Goal: Task Accomplishment & Management: Use online tool/utility

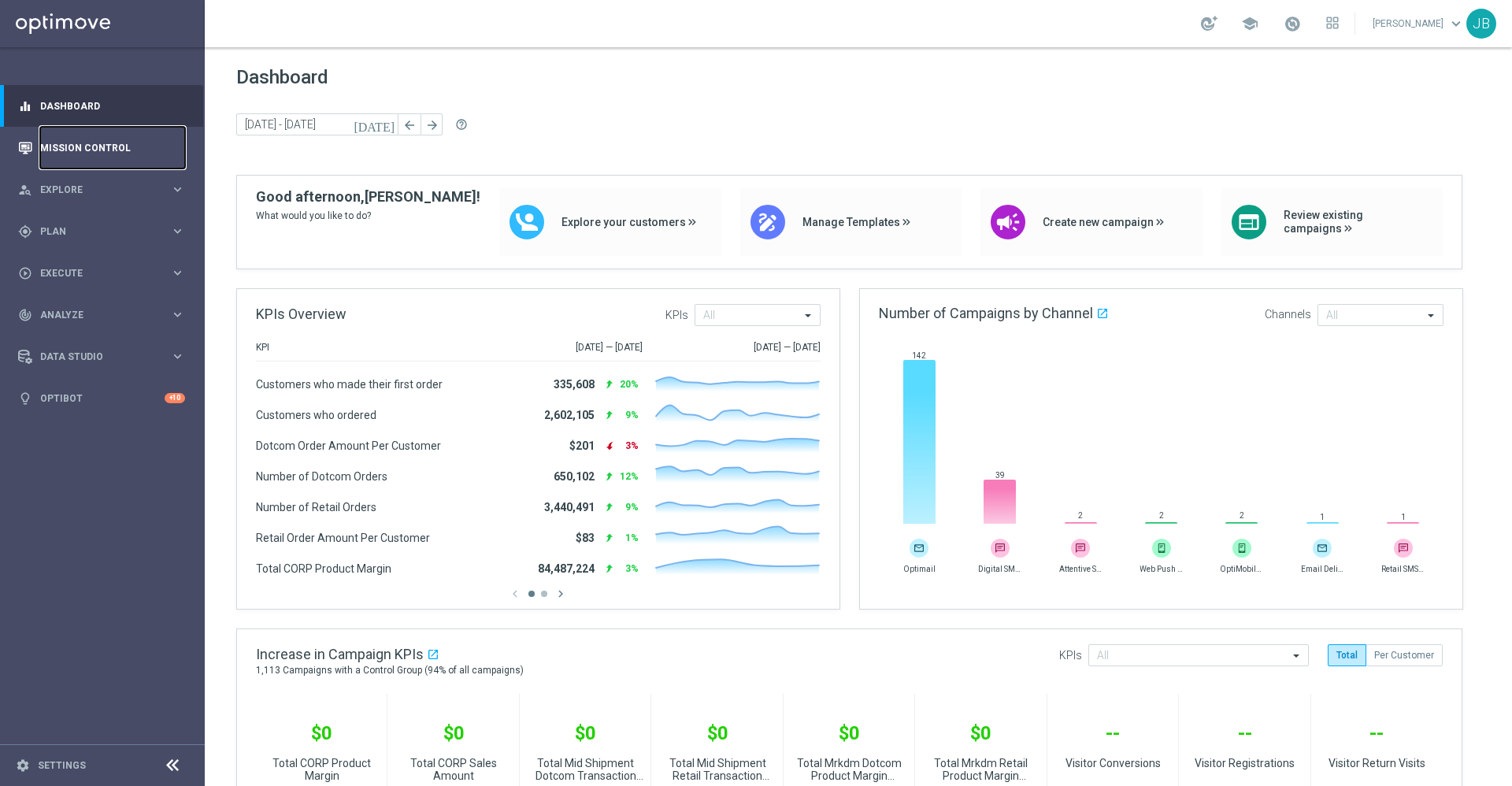
click at [94, 143] on link "Mission Control" at bounding box center [112, 148] width 144 height 42
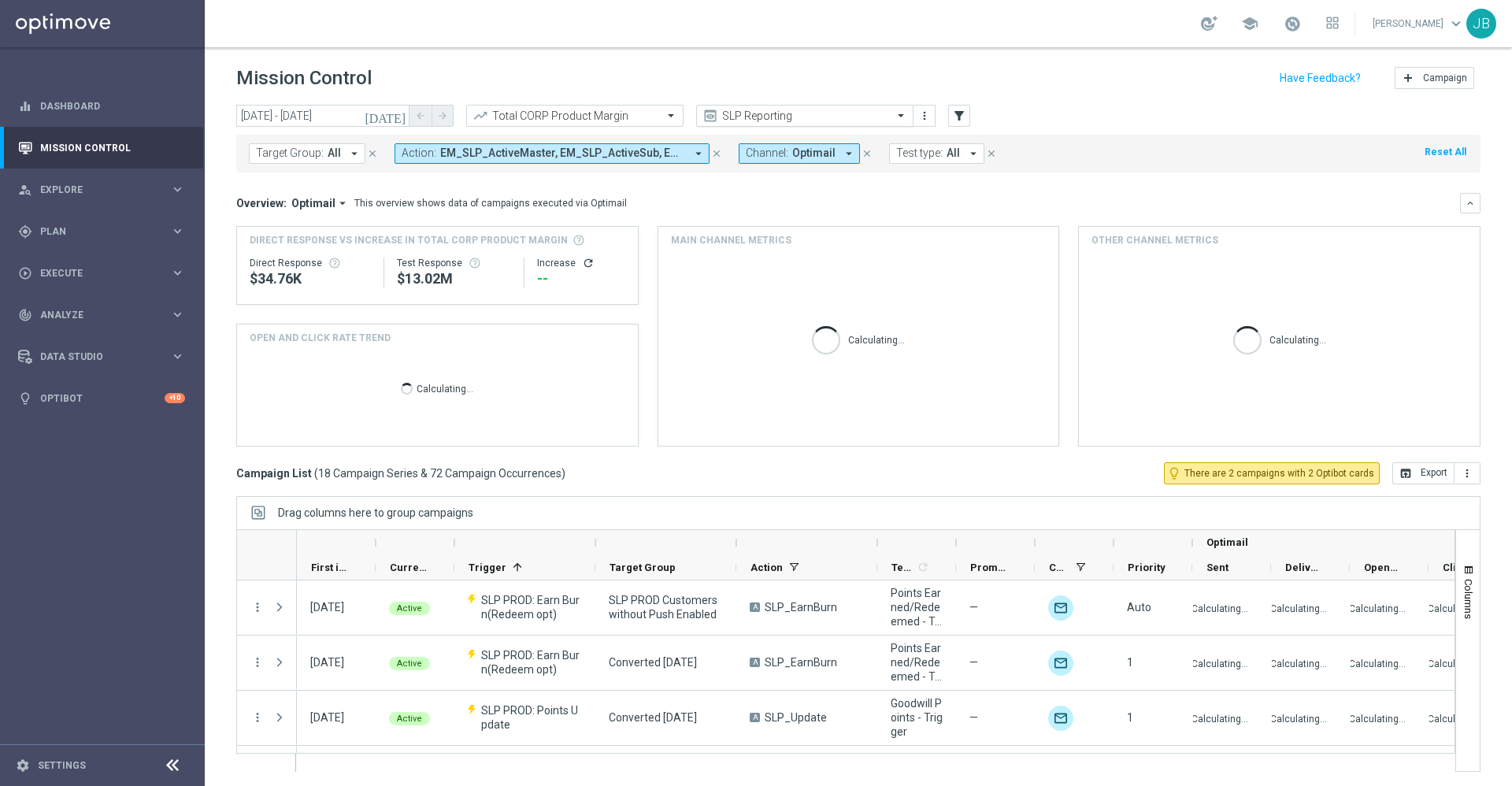
click at [671, 131] on div "Target Group: All arrow_drop_down close Action: EM_SLP_ActiveMaster, EM_SLP_Act…" at bounding box center [858, 150] width 1244 height 44
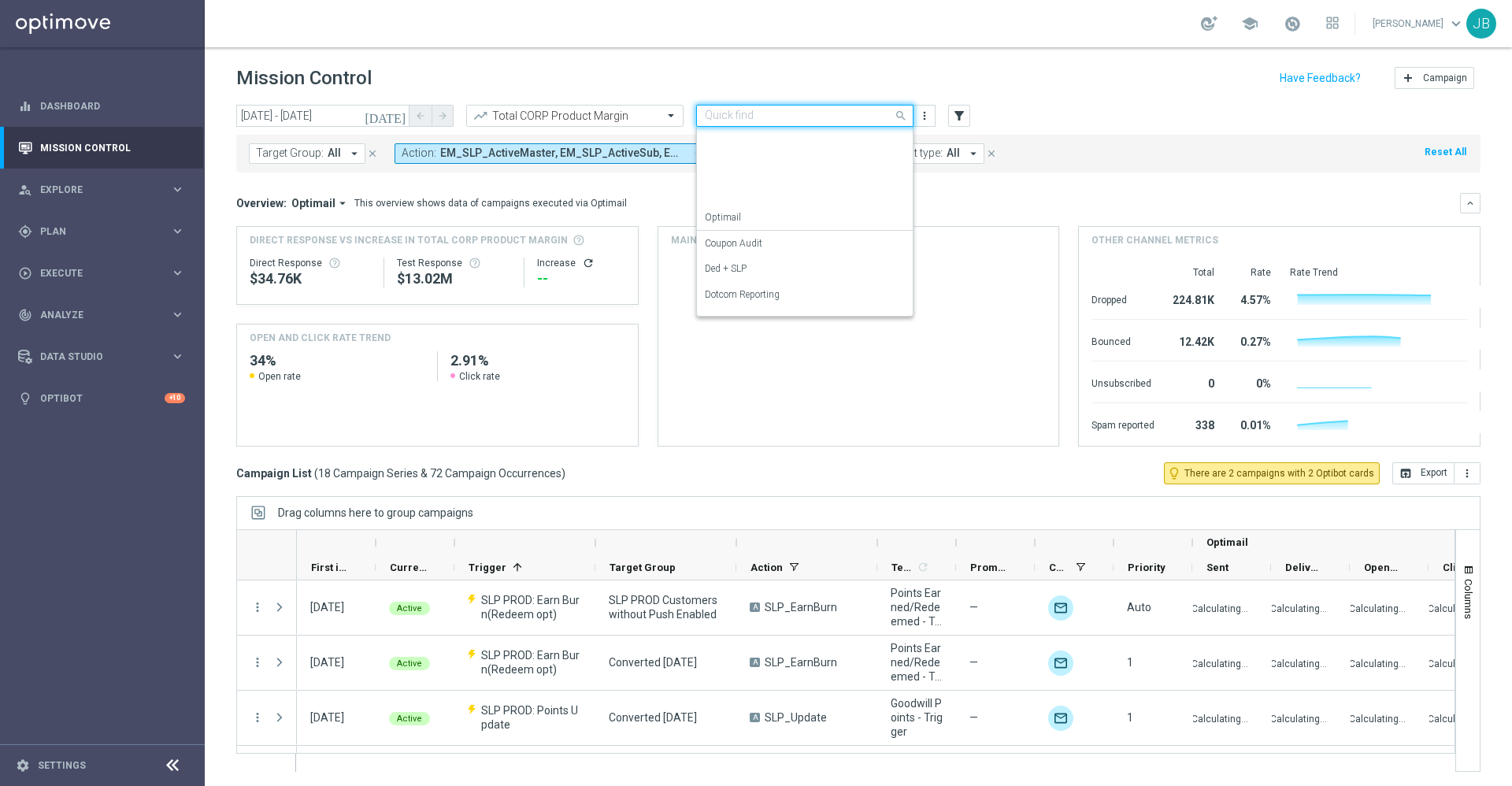
click at [772, 113] on input "text" at bounding box center [789, 116] width 168 height 14
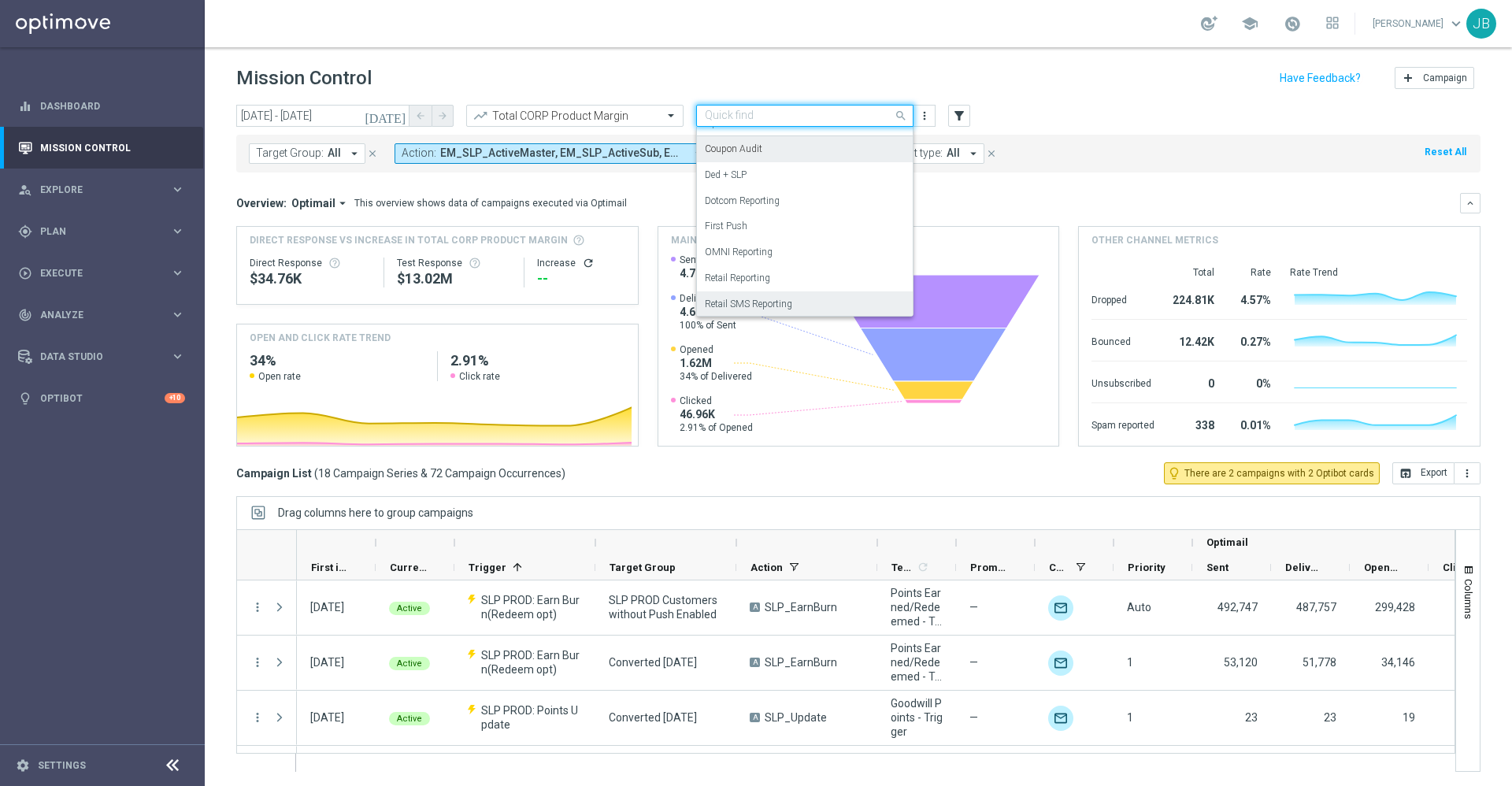
scroll to position [94, 0]
click at [779, 252] on div "OMNI Reporting" at bounding box center [805, 252] width 200 height 26
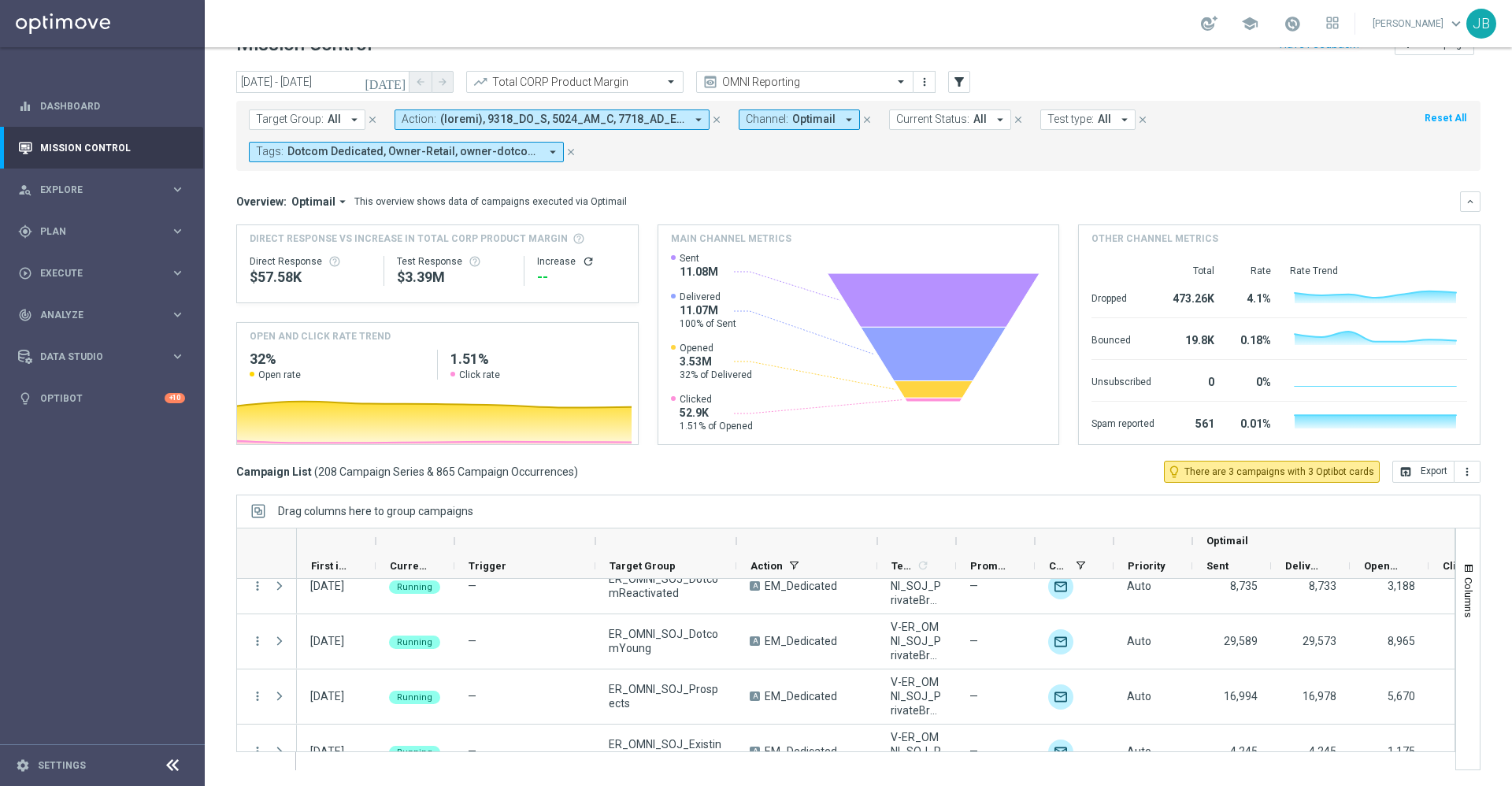
scroll to position [4079, 0]
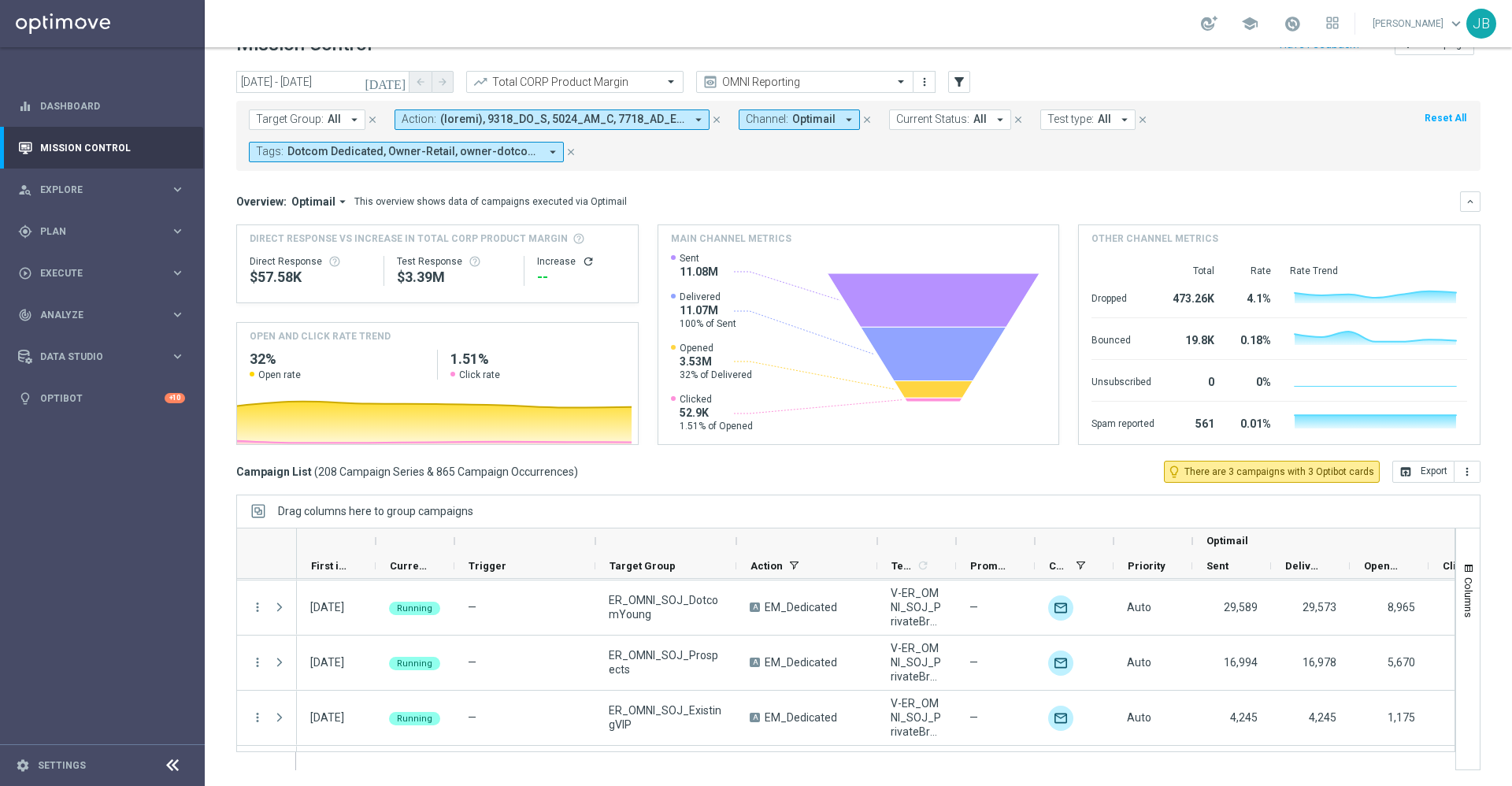
click at [402, 86] on icon "today" at bounding box center [386, 82] width 42 height 14
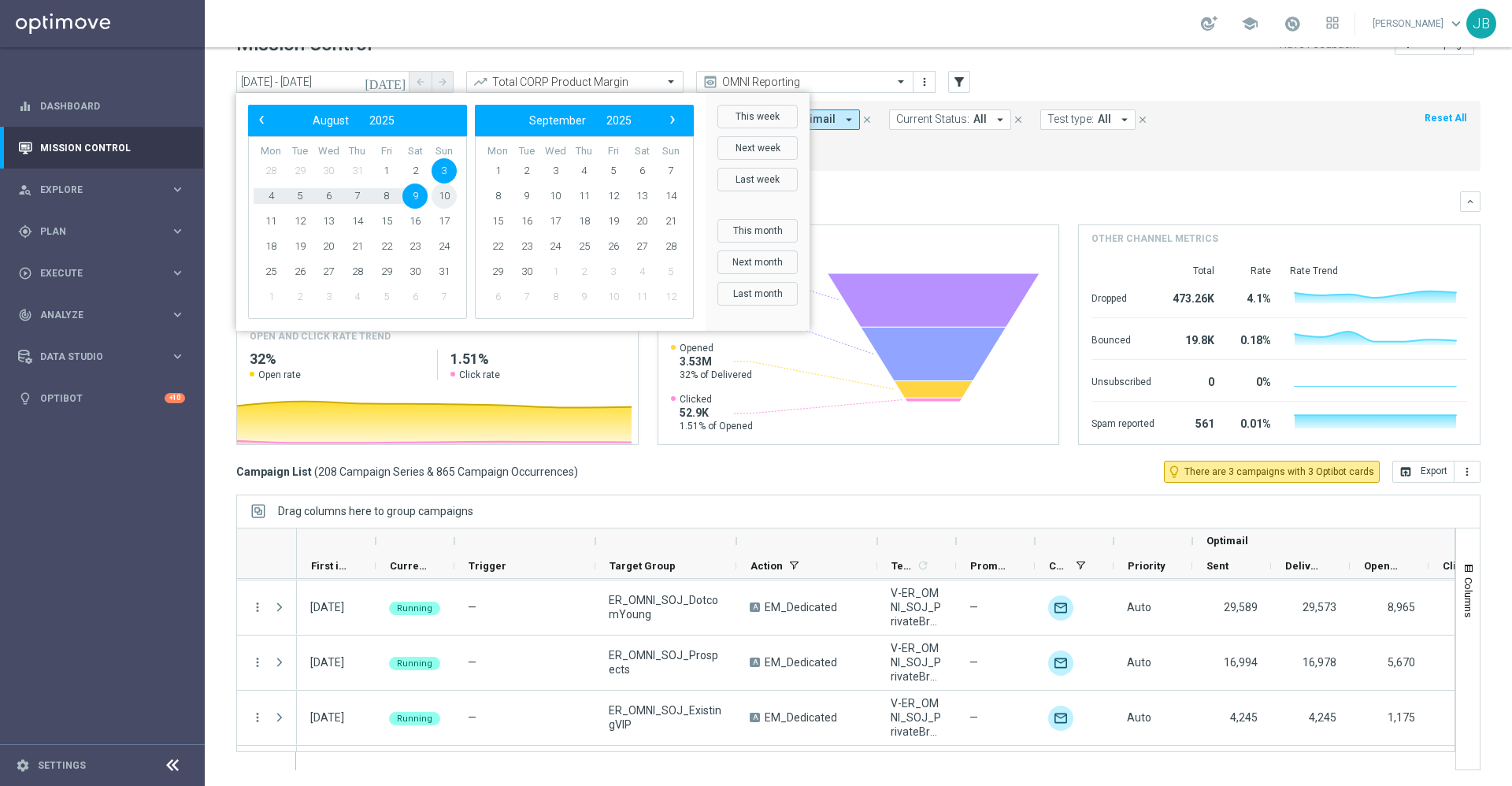
click at [444, 200] on span "10" at bounding box center [444, 196] width 26 height 26
click at [414, 224] on span "16" at bounding box center [415, 221] width 26 height 26
type input "10 Aug 2025 - 16 Aug 2025"
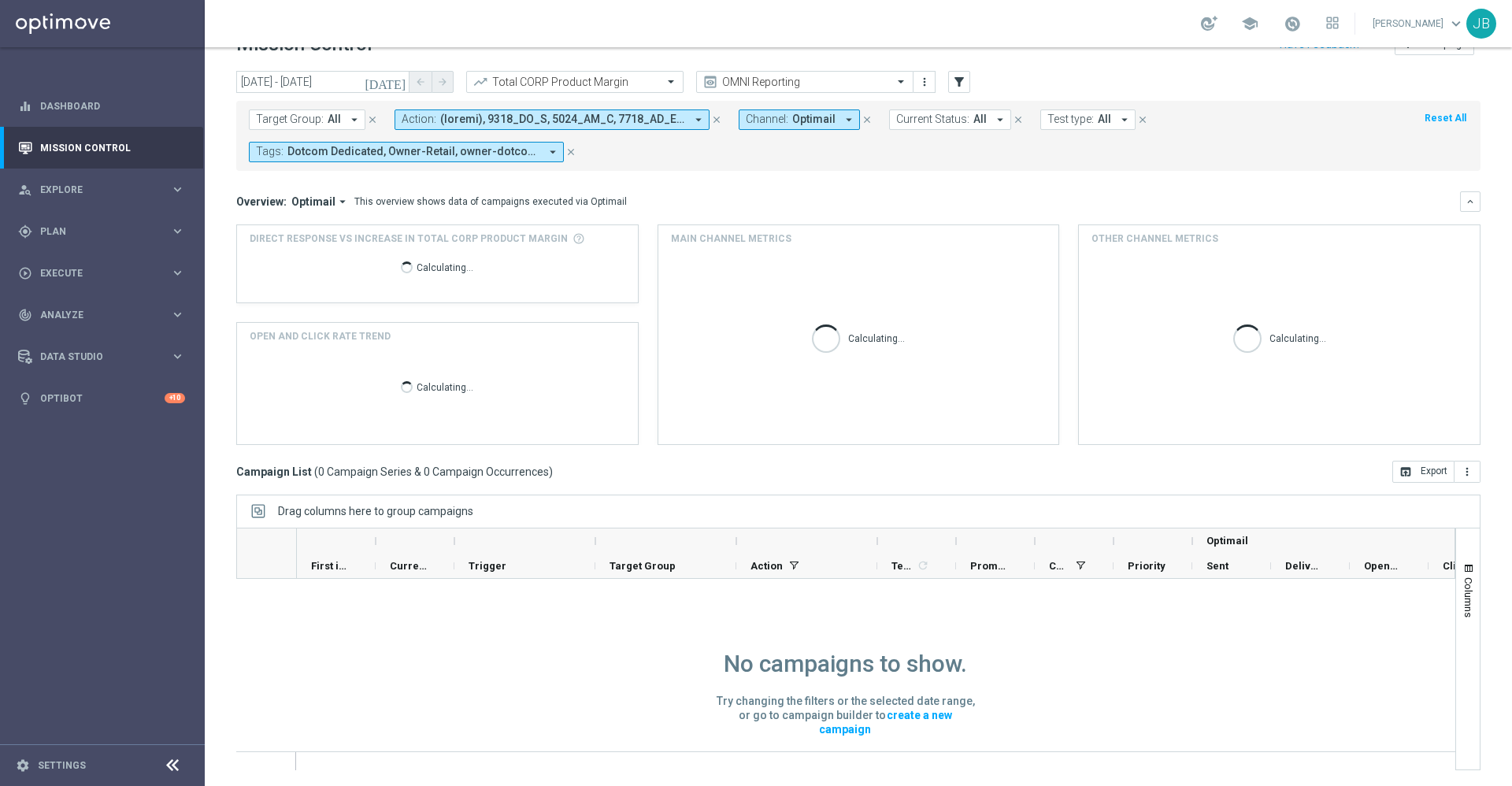
scroll to position [0, 0]
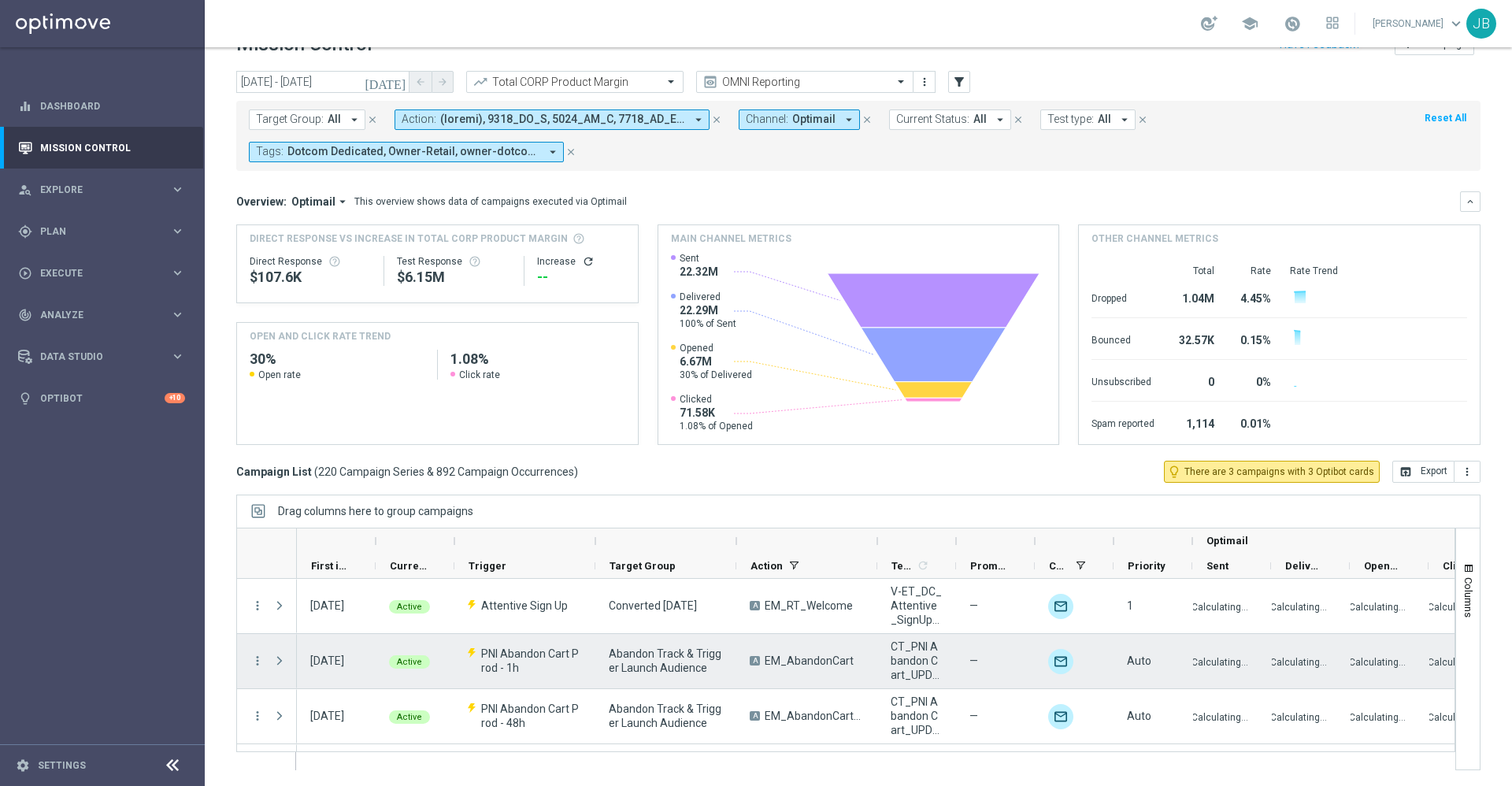
click at [810, 688] on div "A EM_AbandonCart" at bounding box center [806, 661] width 141 height 54
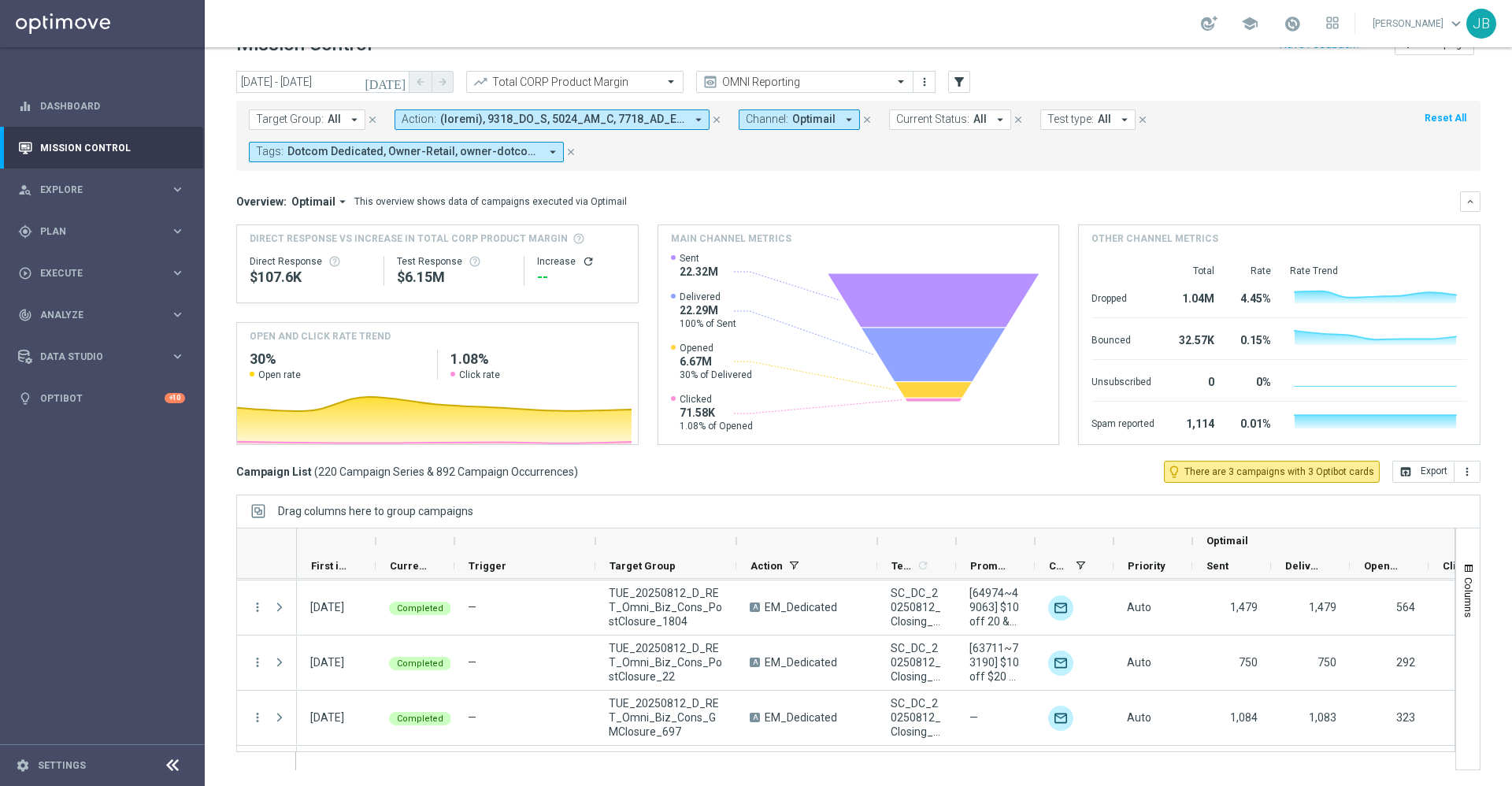
scroll to position [11959, 0]
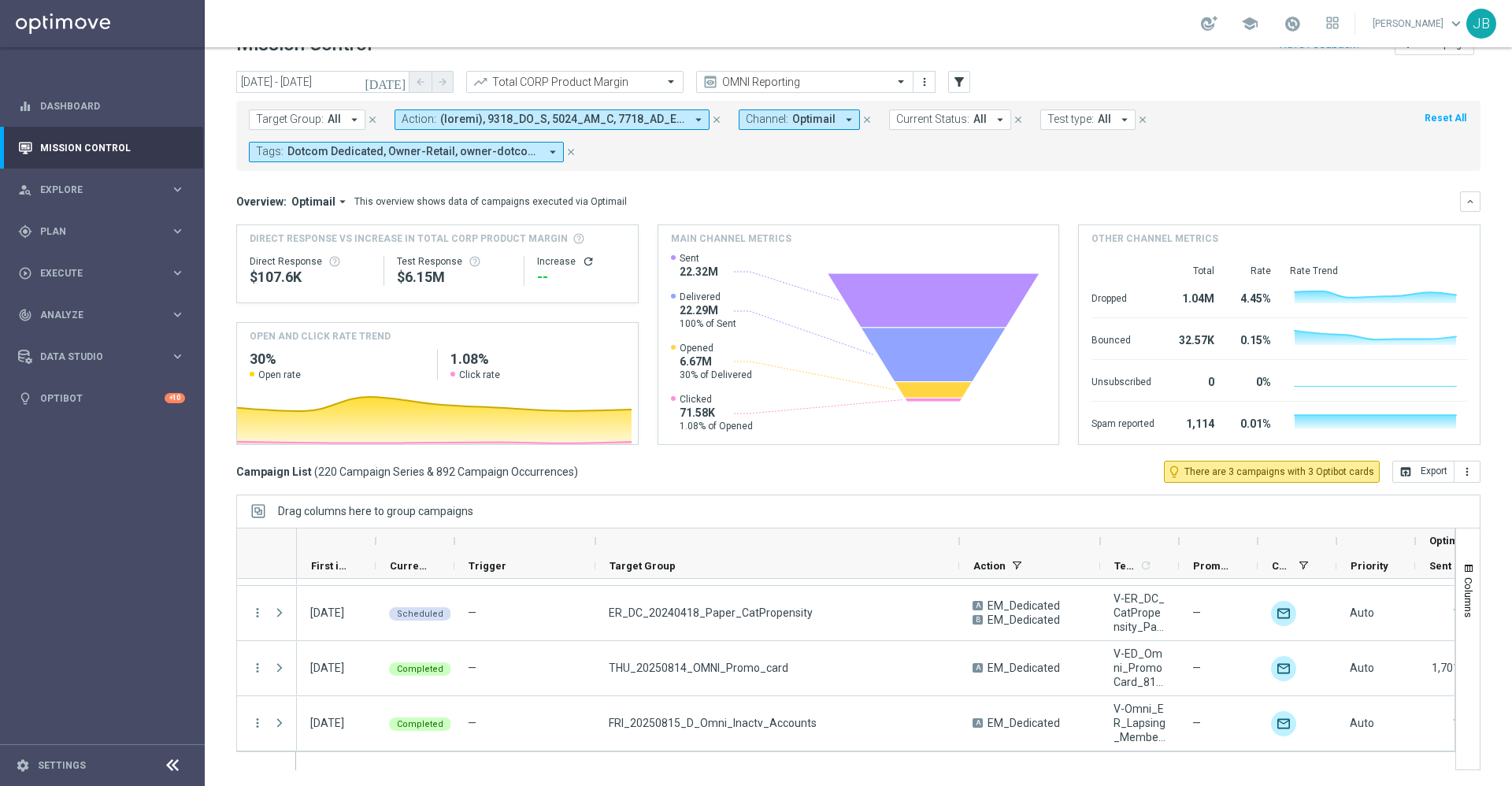
drag, startPoint x: 735, startPoint y: 542, endPoint x: 958, endPoint y: 549, distance: 223.1
click at [958, 549] on div at bounding box center [959, 542] width 6 height 26
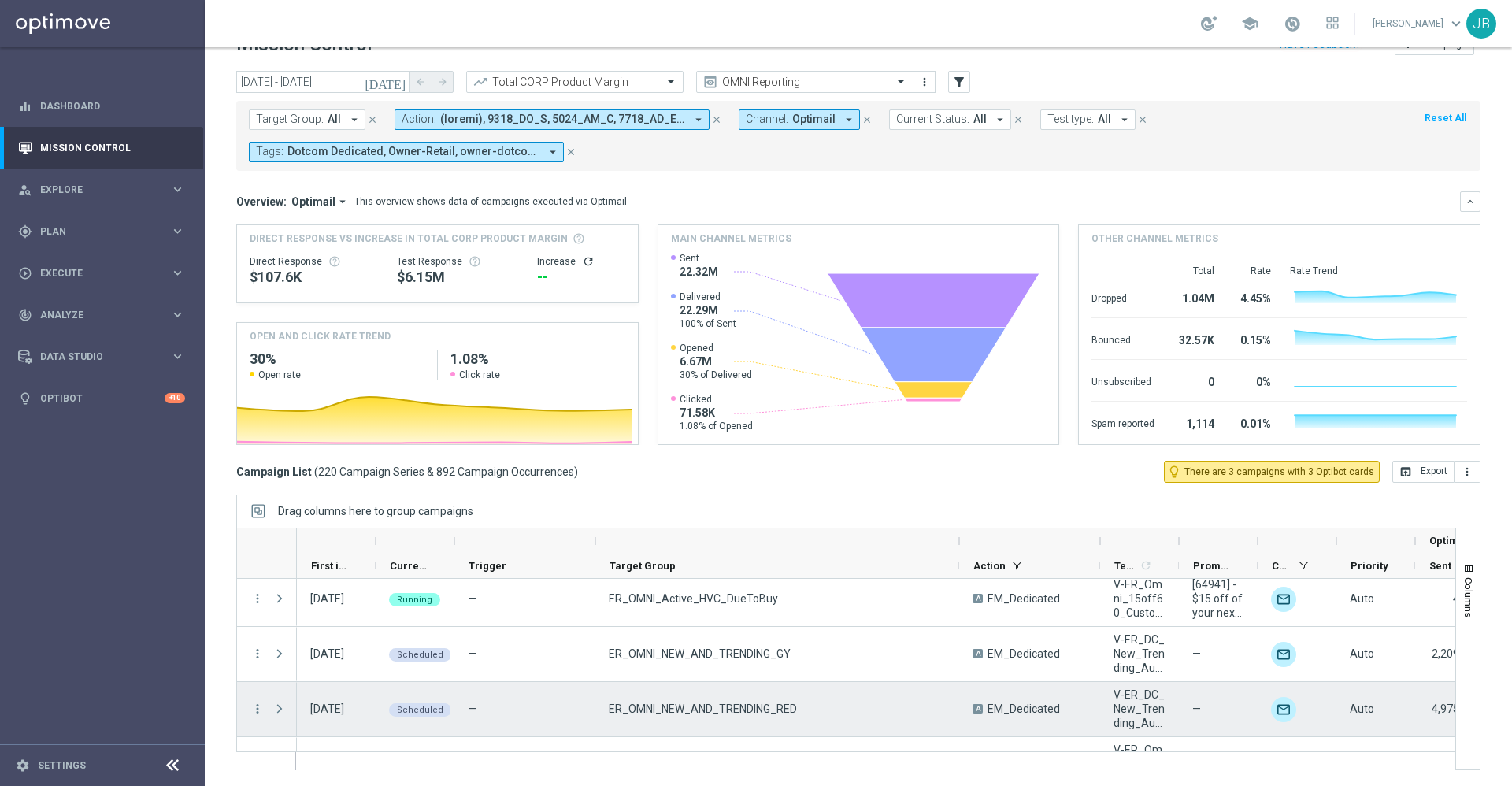
scroll to position [10756, 0]
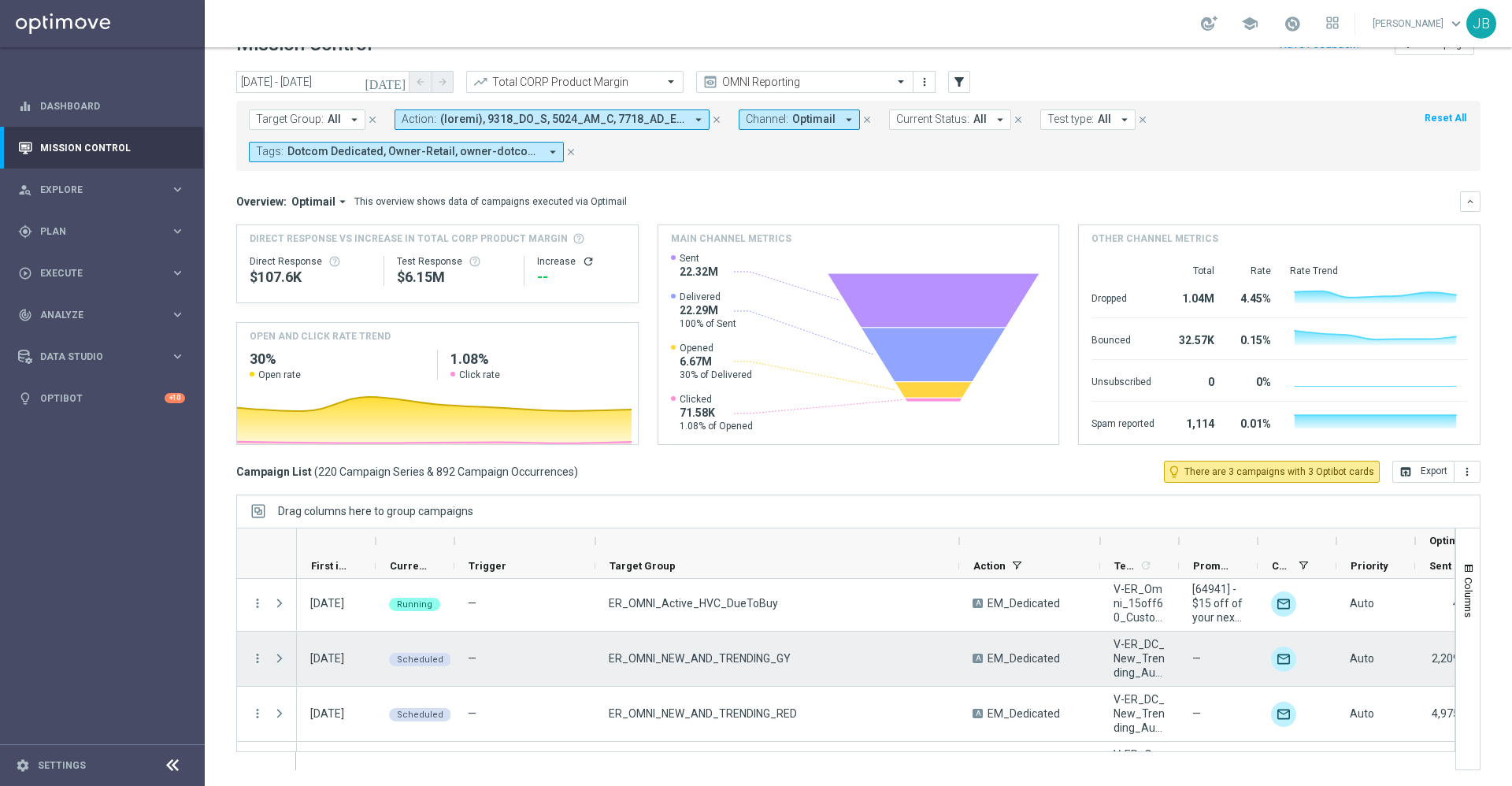
click at [283, 659] on span at bounding box center [279, 659] width 14 height 13
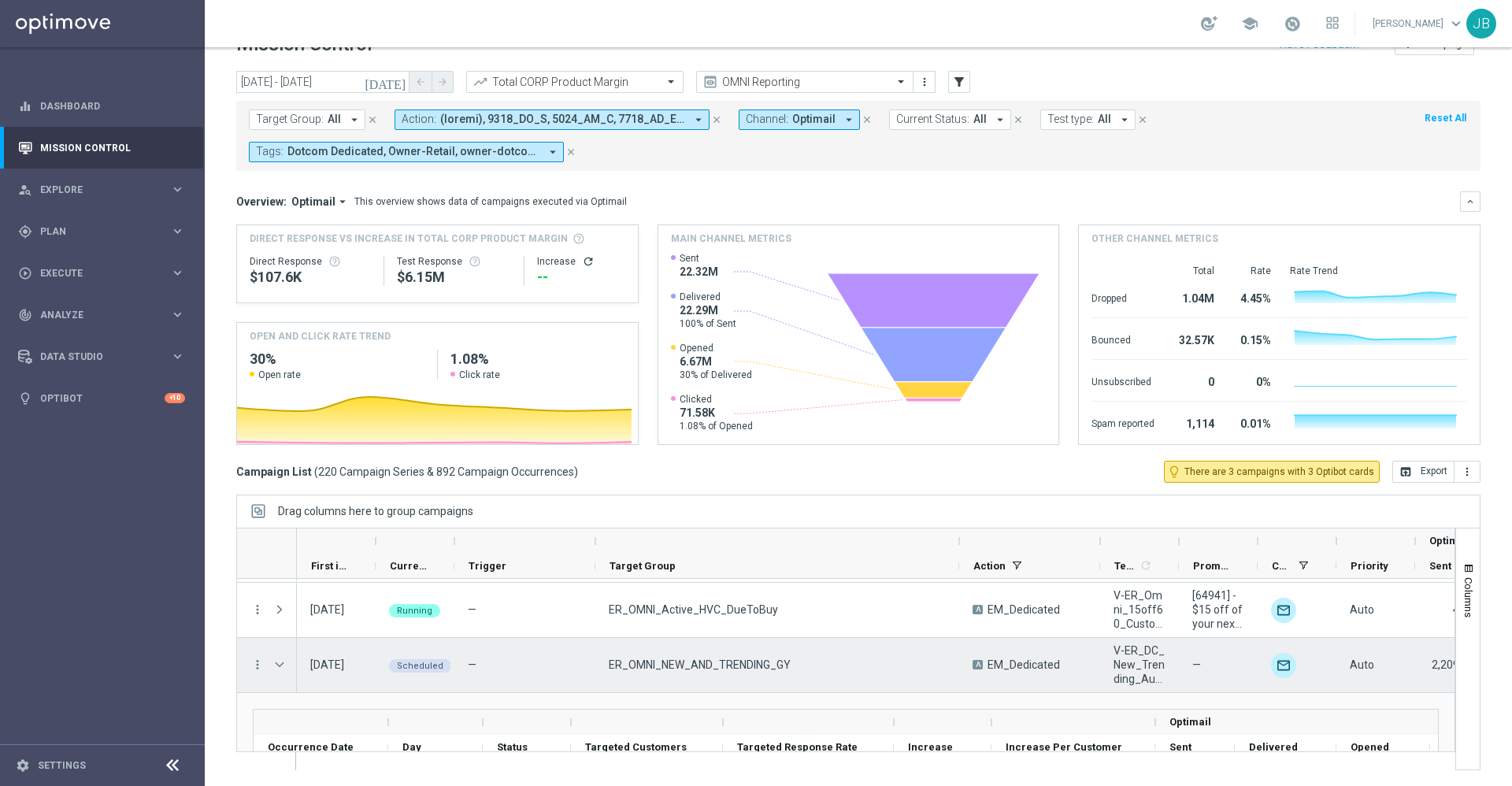
scroll to position [10746, 0]
click at [257, 671] on icon "more_vert" at bounding box center [258, 668] width 14 height 14
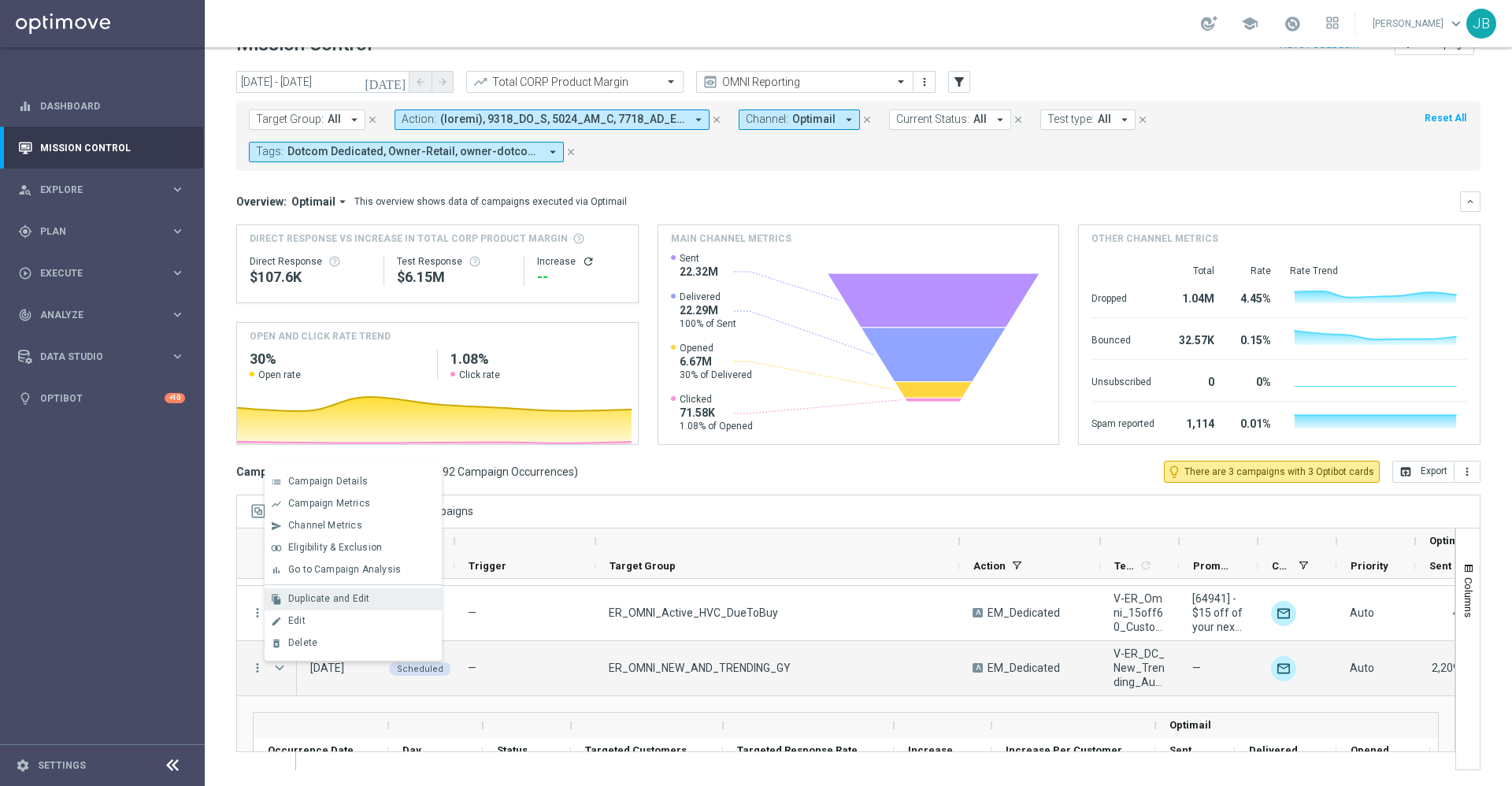
click at [348, 590] on div "file_copy Duplicate and Edit" at bounding box center [353, 600] width 177 height 22
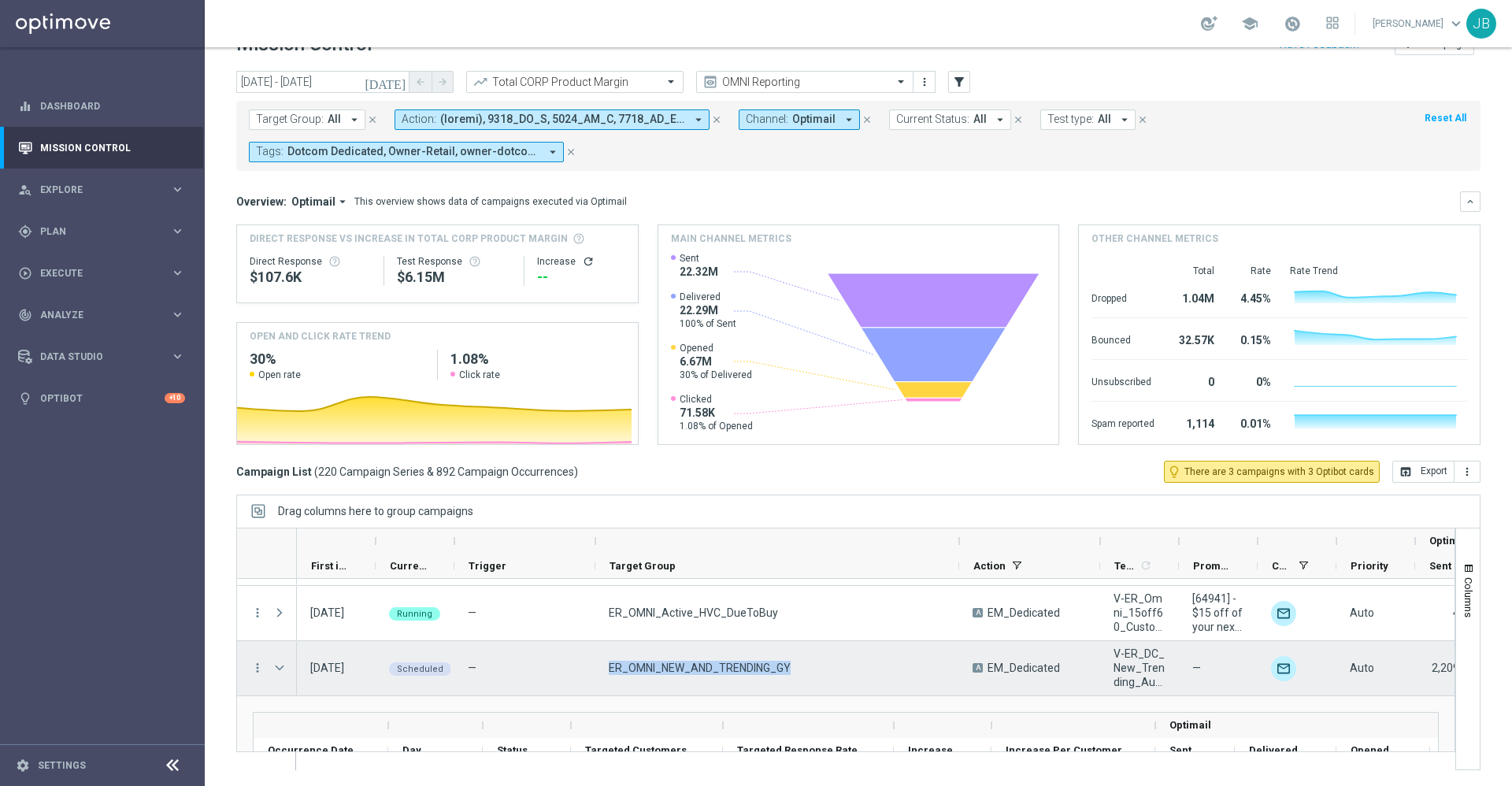
drag, startPoint x: 794, startPoint y: 668, endPoint x: 611, endPoint y: 672, distance: 183.0
click at [611, 672] on div "ER_OMNI_NEW_AND_TRENDING_GY" at bounding box center [778, 669] width 364 height 54
click at [277, 670] on span "Press SPACE to select this row." at bounding box center [279, 668] width 14 height 13
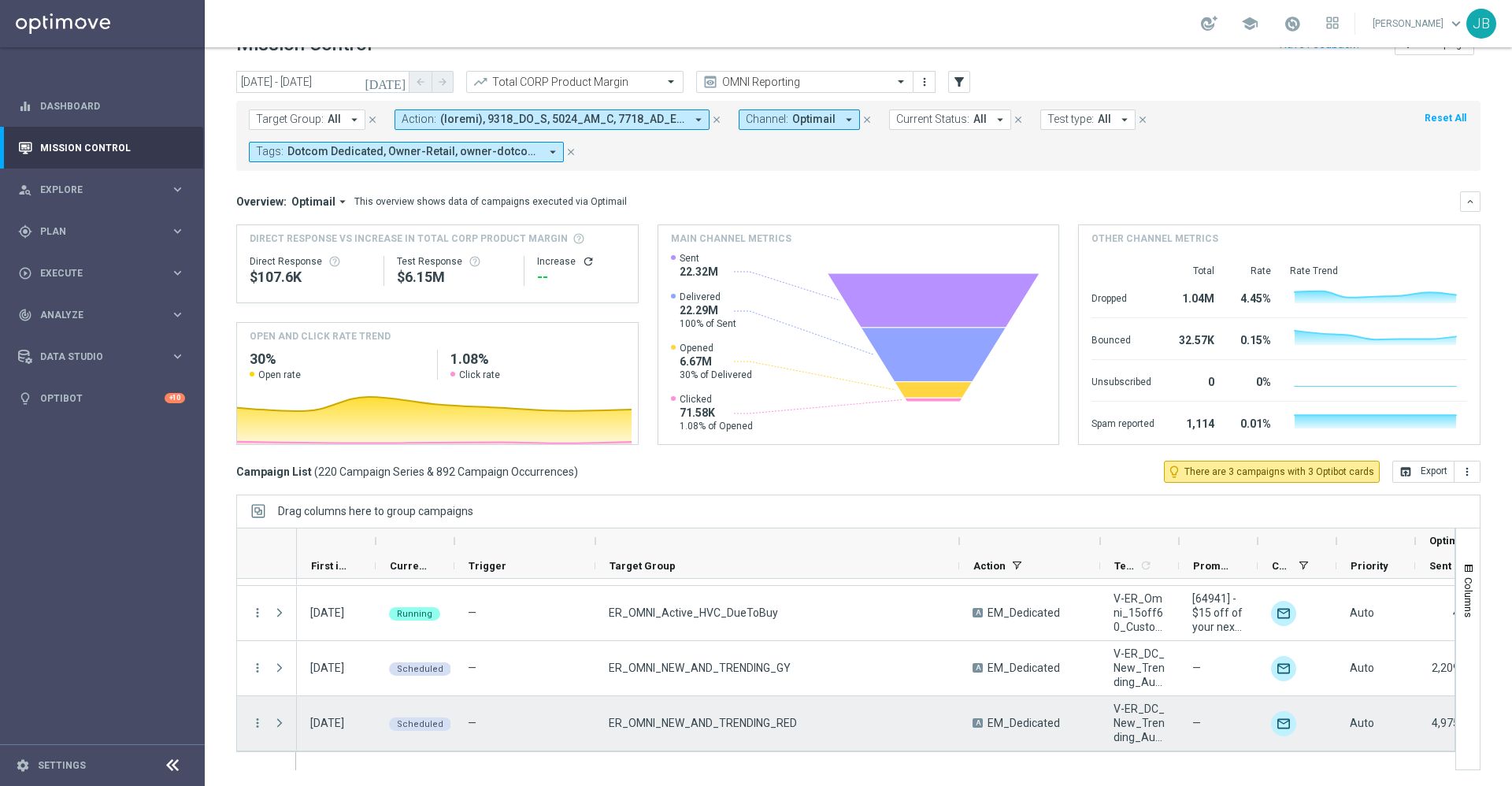
scroll to position [10781, 0]
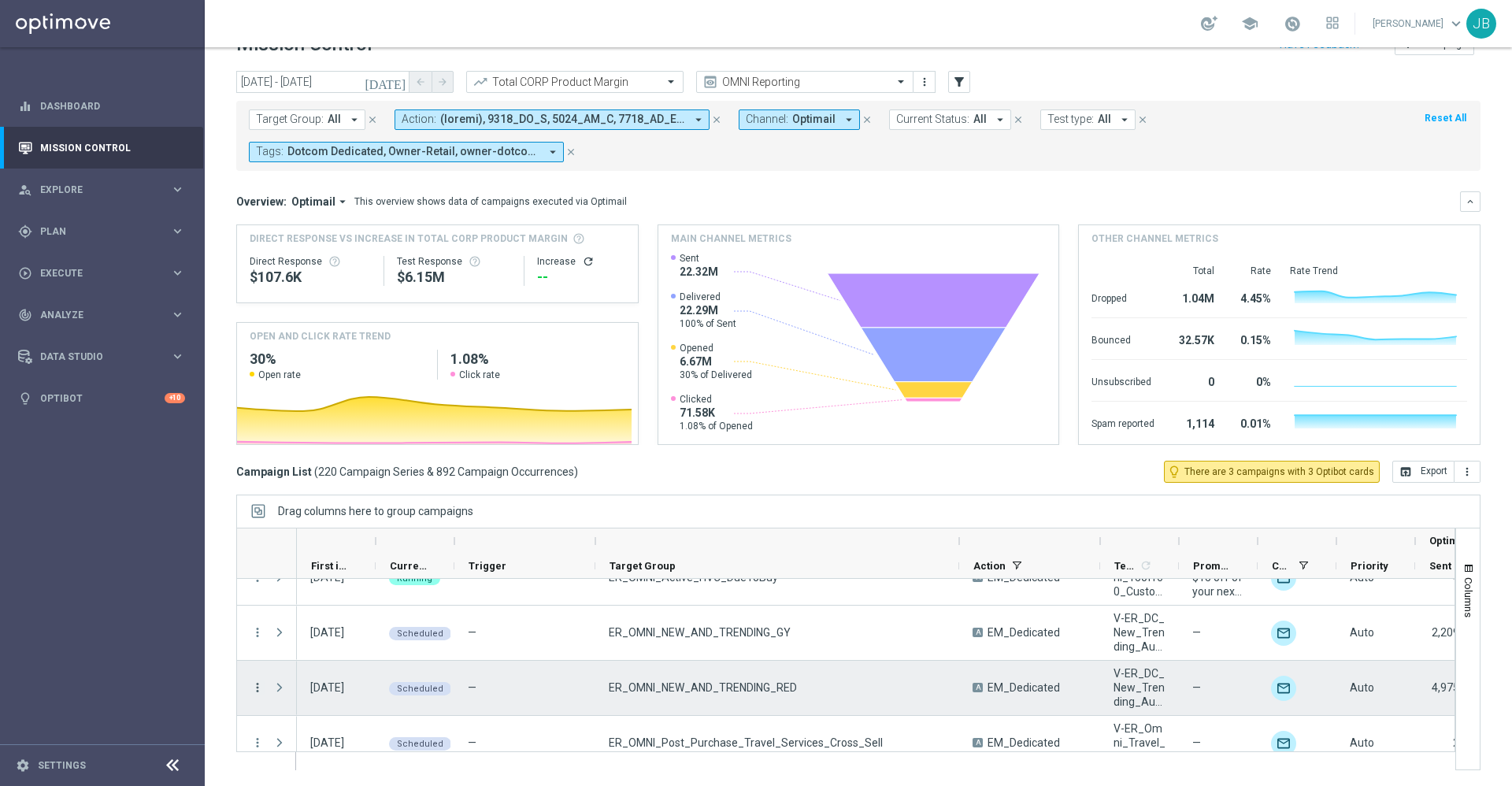
click at [259, 686] on icon "more_vert" at bounding box center [258, 688] width 14 height 14
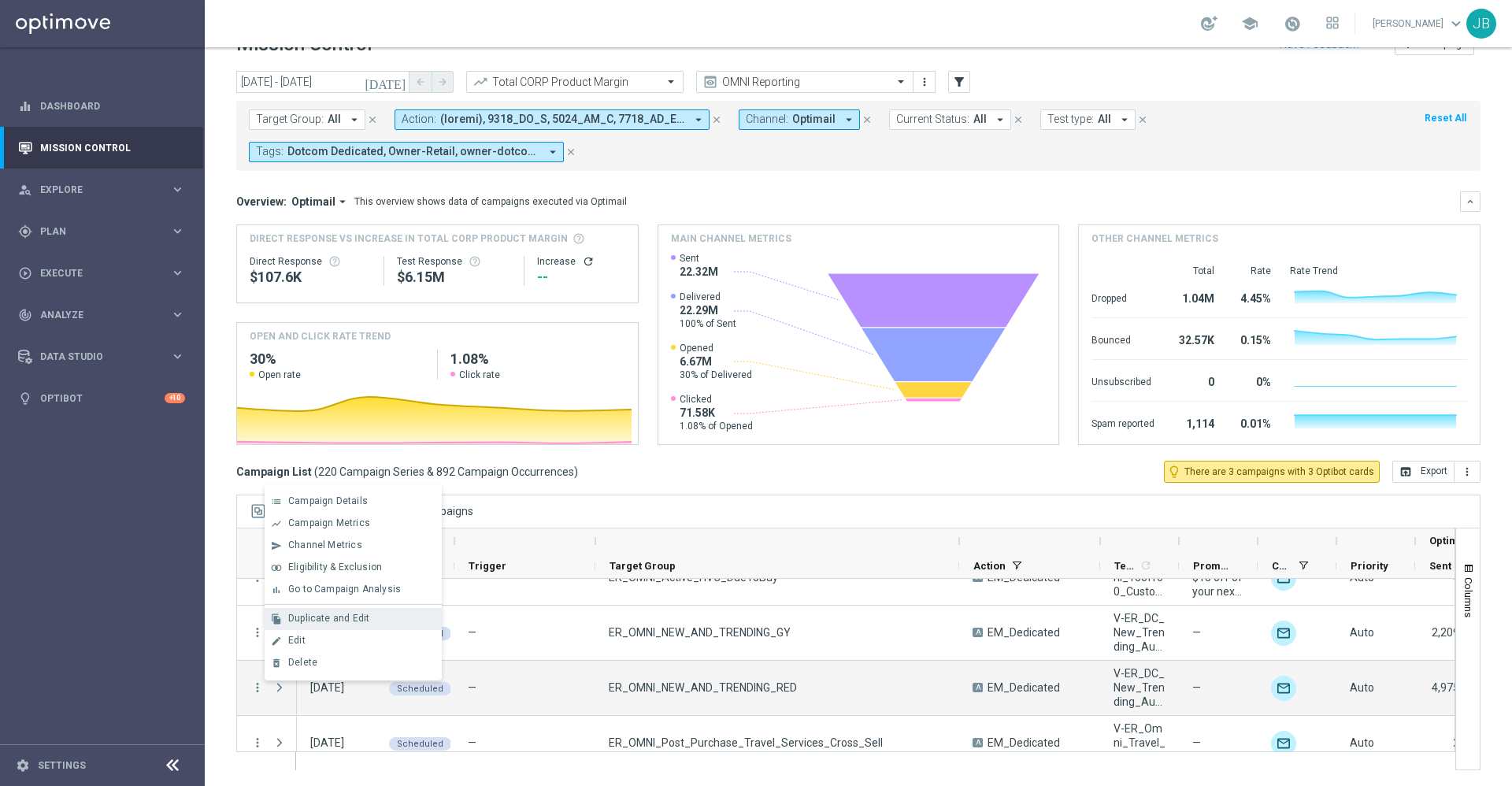
drag, startPoint x: 338, startPoint y: 631, endPoint x: 335, endPoint y: 621, distance: 10.4
click at [335, 621] on div "list Campaign Details show_chart Campaign Metrics send Channel Metrics" at bounding box center [353, 583] width 177 height 196
click at [335, 621] on span "Duplicate and Edit" at bounding box center [329, 618] width 81 height 11
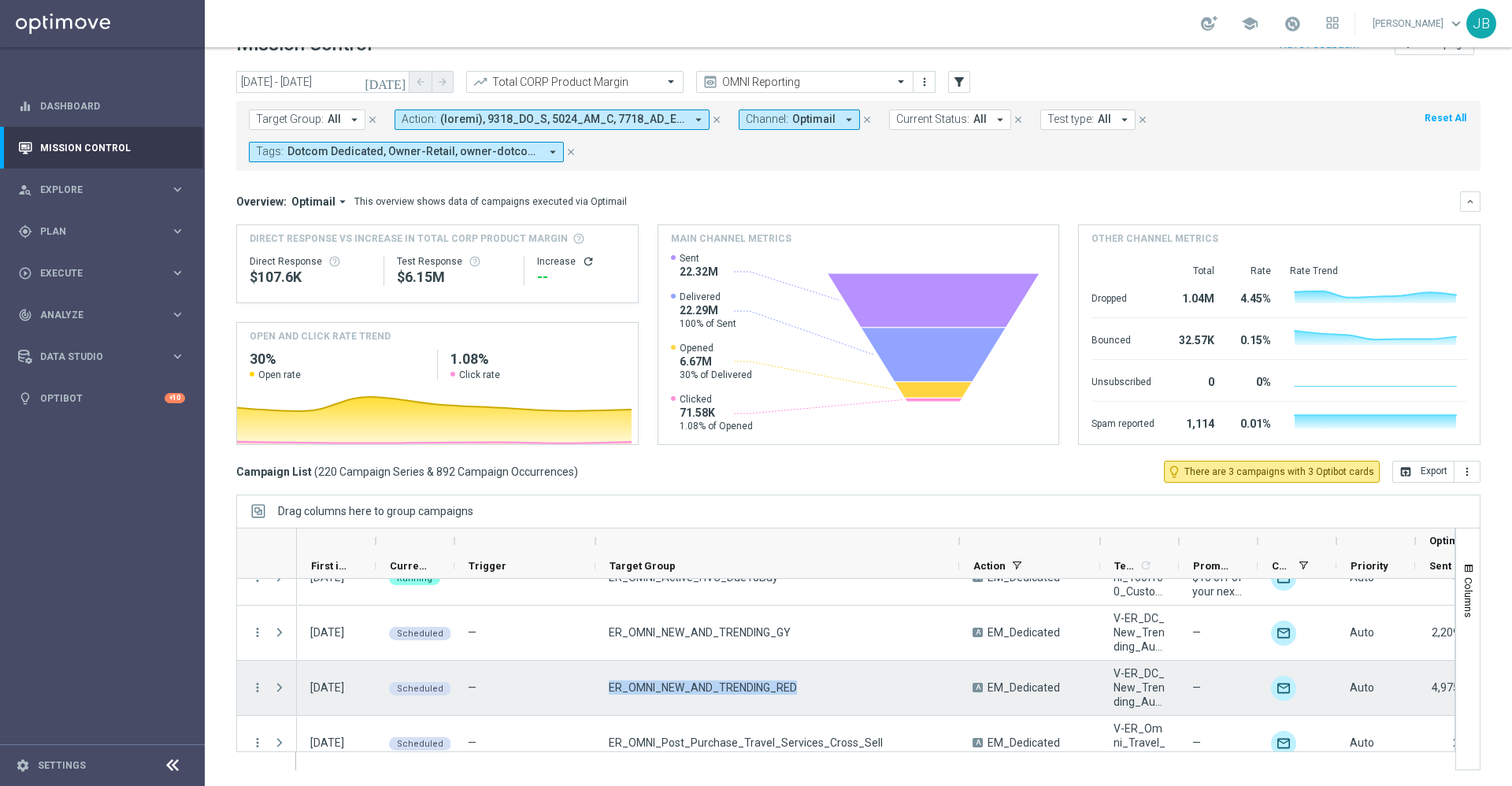
drag, startPoint x: 794, startPoint y: 685, endPoint x: 609, endPoint y: 688, distance: 185.0
click at [609, 688] on span "ER_OMNI_NEW_AND_TRENDING_RED" at bounding box center [703, 688] width 188 height 14
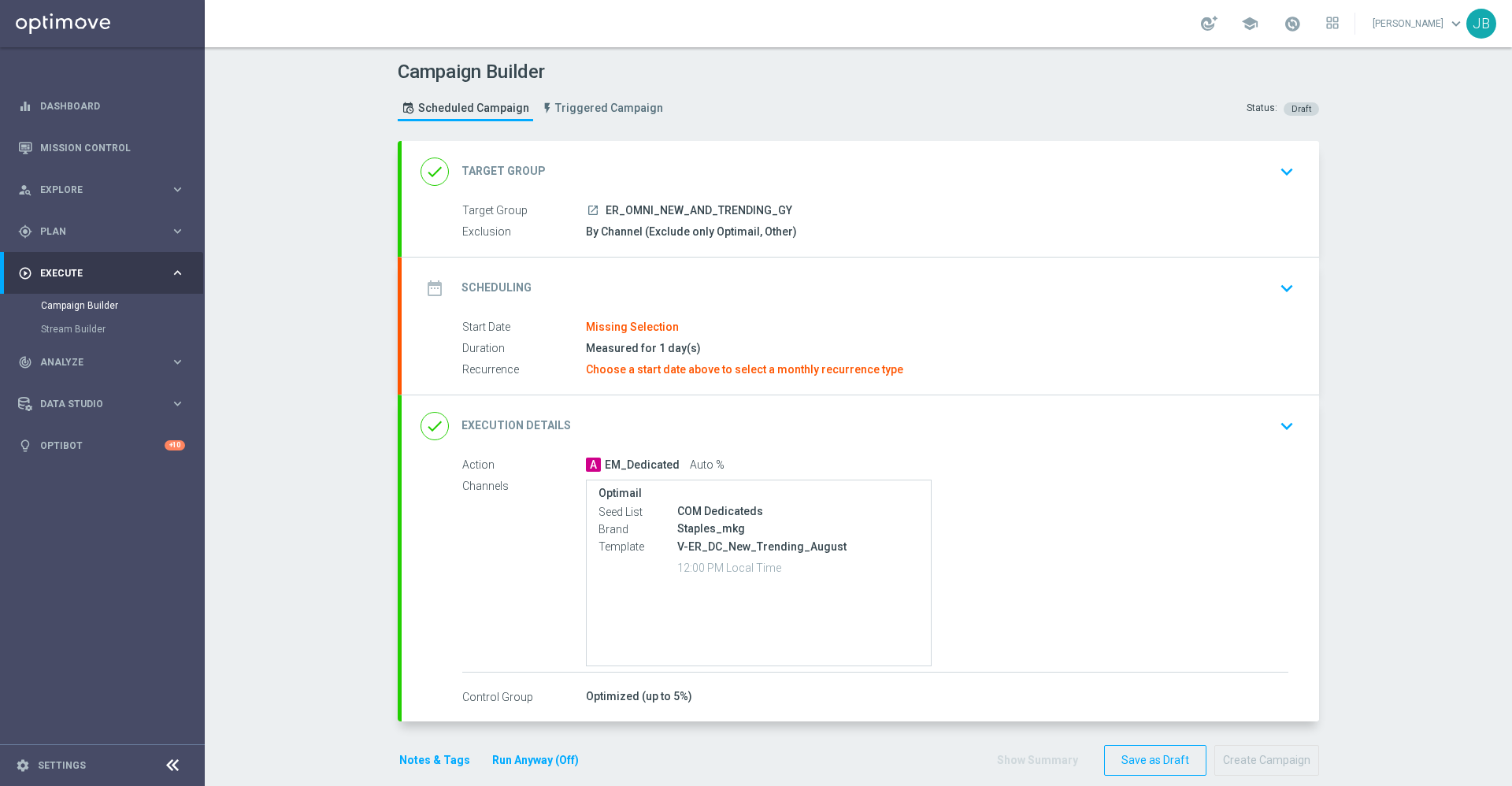
type input "ER_OMNI_NEW_AND_TRENDING_GY"
click at [492, 293] on h2 "Scheduling" at bounding box center [497, 288] width 70 height 15
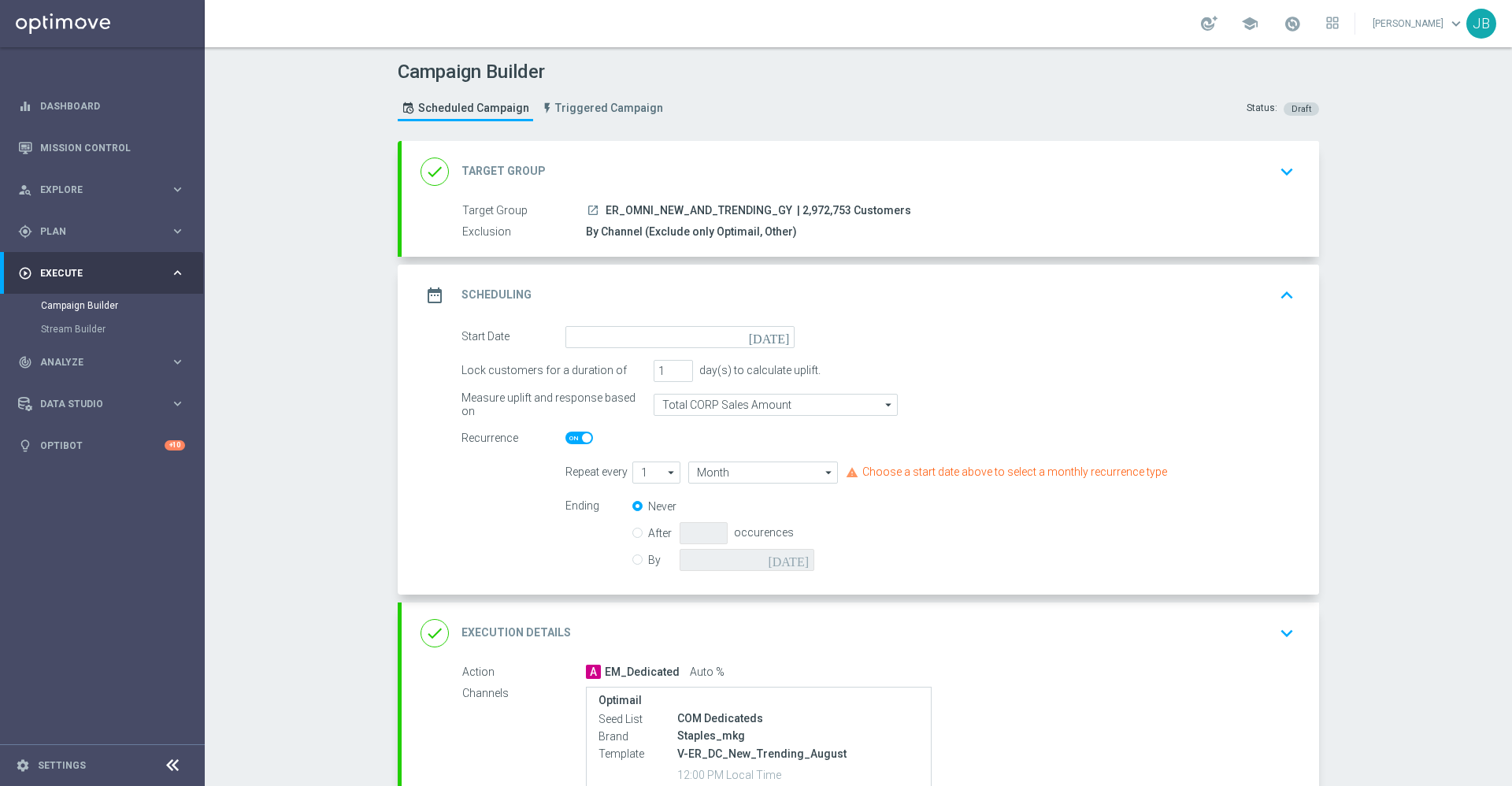
click at [582, 440] on span at bounding box center [587, 438] width 10 height 10
click at [577, 440] on input "checkbox" at bounding box center [579, 438] width 28 height 13
checkbox input "false"
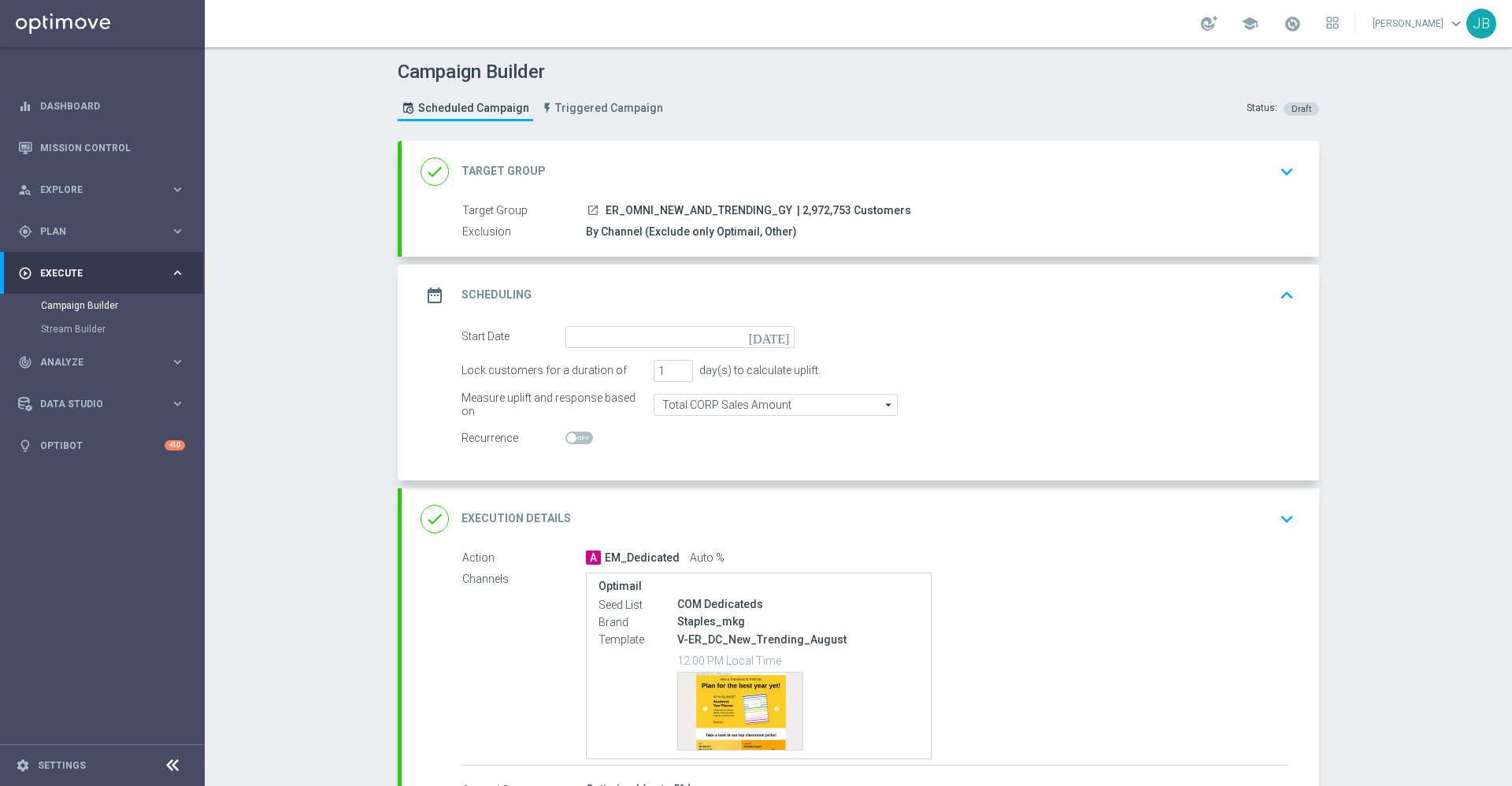
click at [771, 341] on icon "today" at bounding box center [772, 335] width 46 height 18
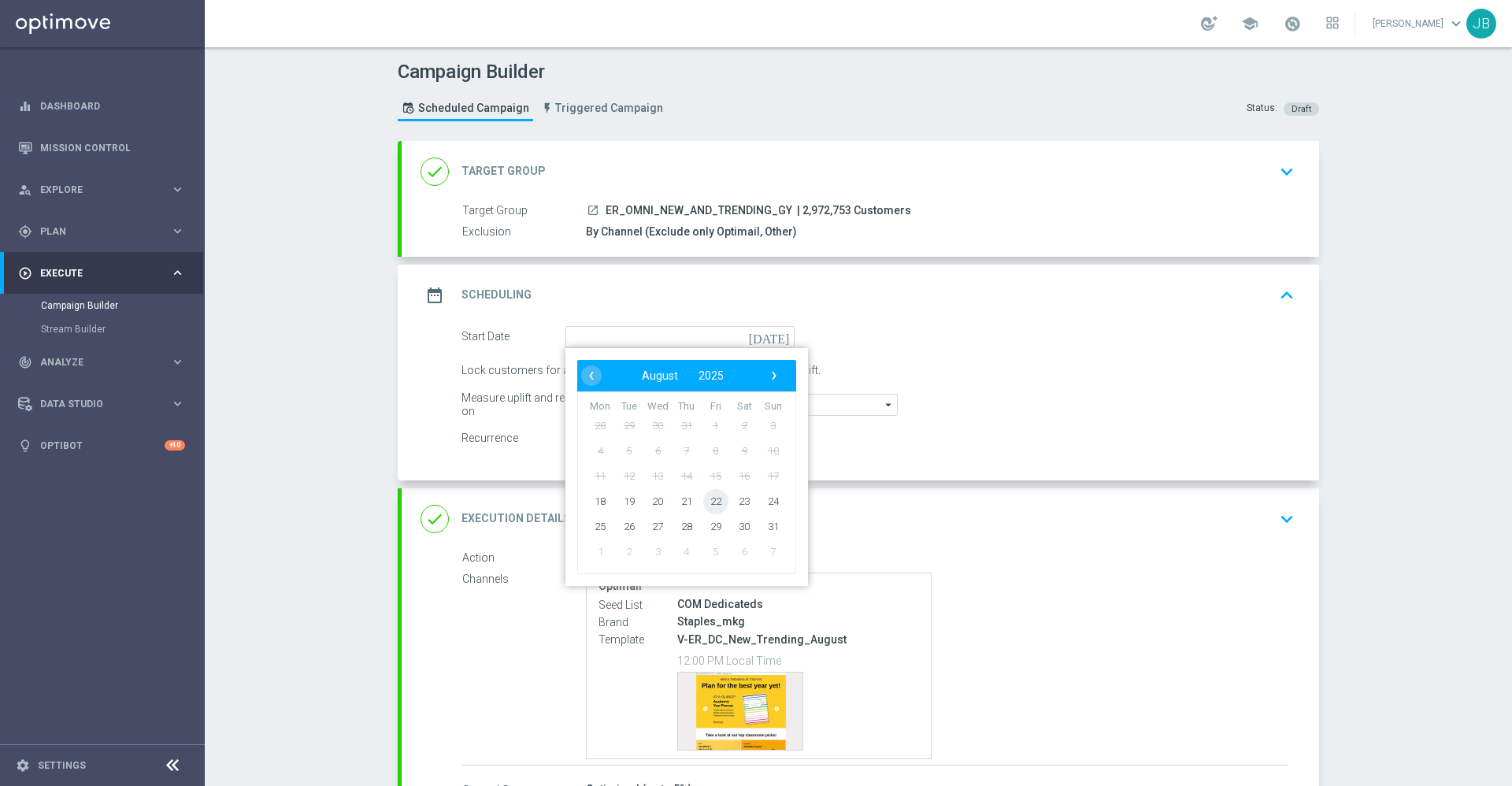
click at [713, 506] on span "22" at bounding box center [716, 501] width 26 height 26
type input "22 Aug 2025"
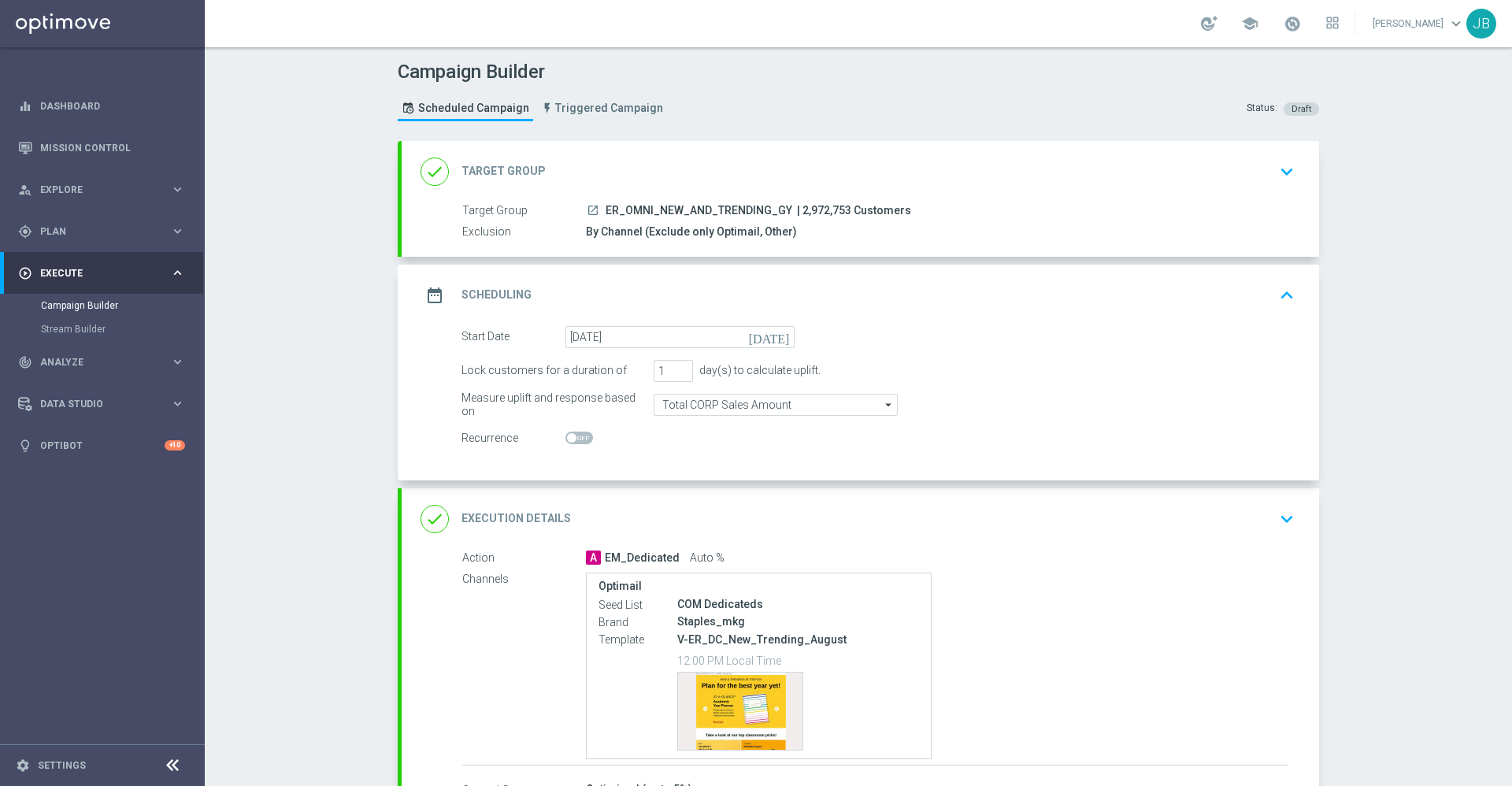
click at [489, 169] on h2 "Target Group" at bounding box center [504, 171] width 85 height 15
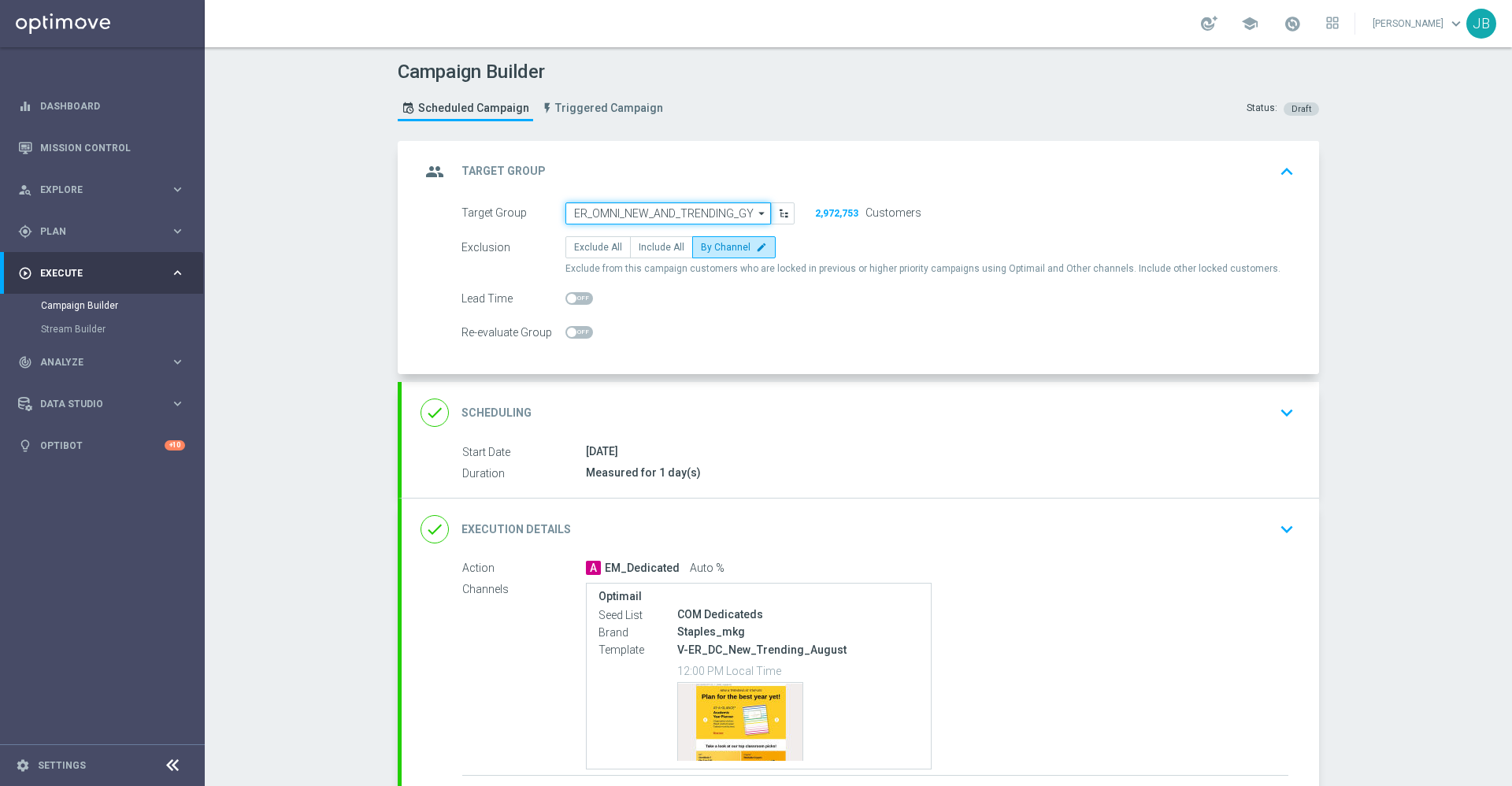
click at [619, 213] on input "ER_OMNI_NEW_AND_TRENDING_GY" at bounding box center [667, 213] width 205 height 22
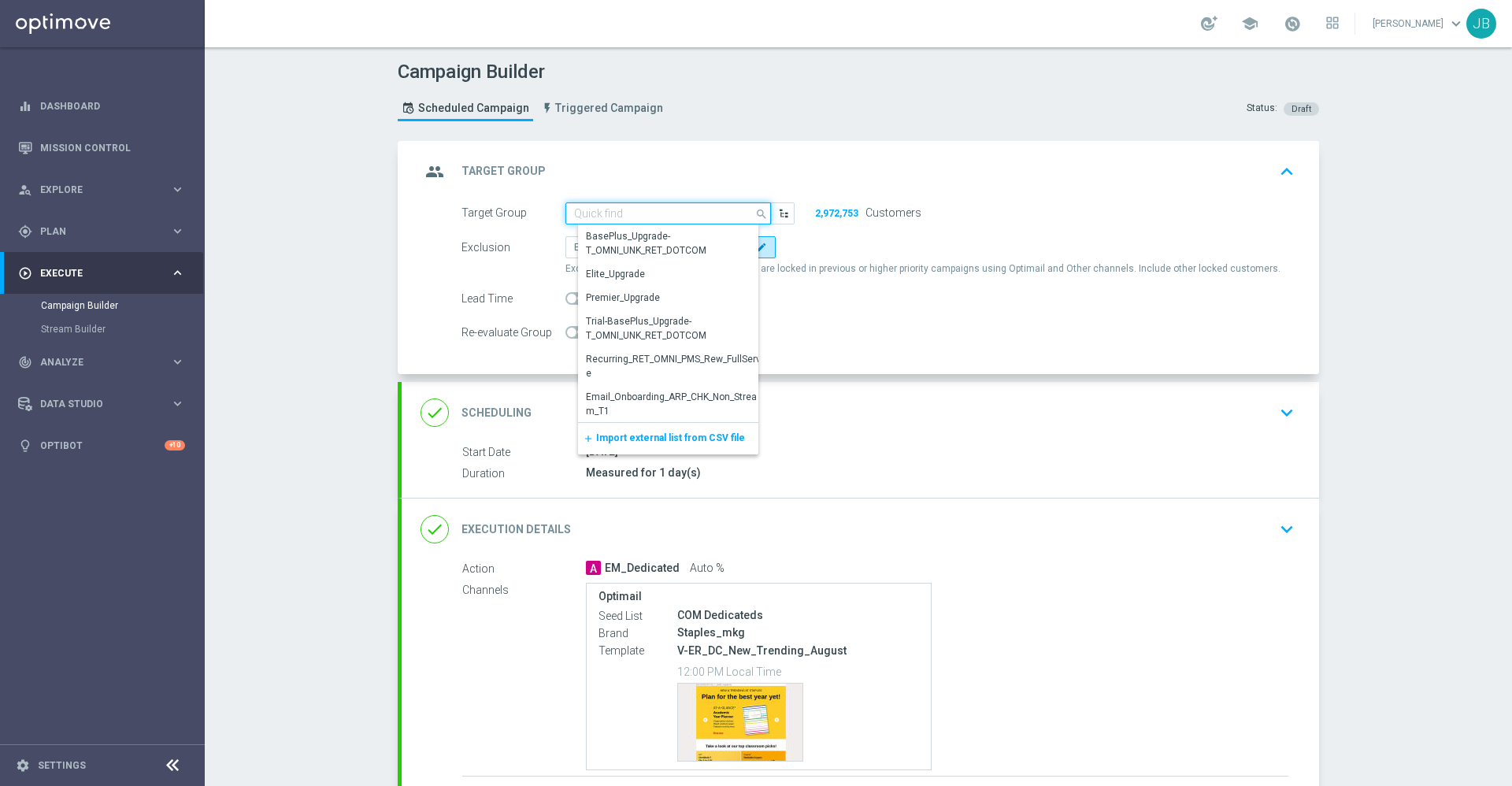
type input "r"
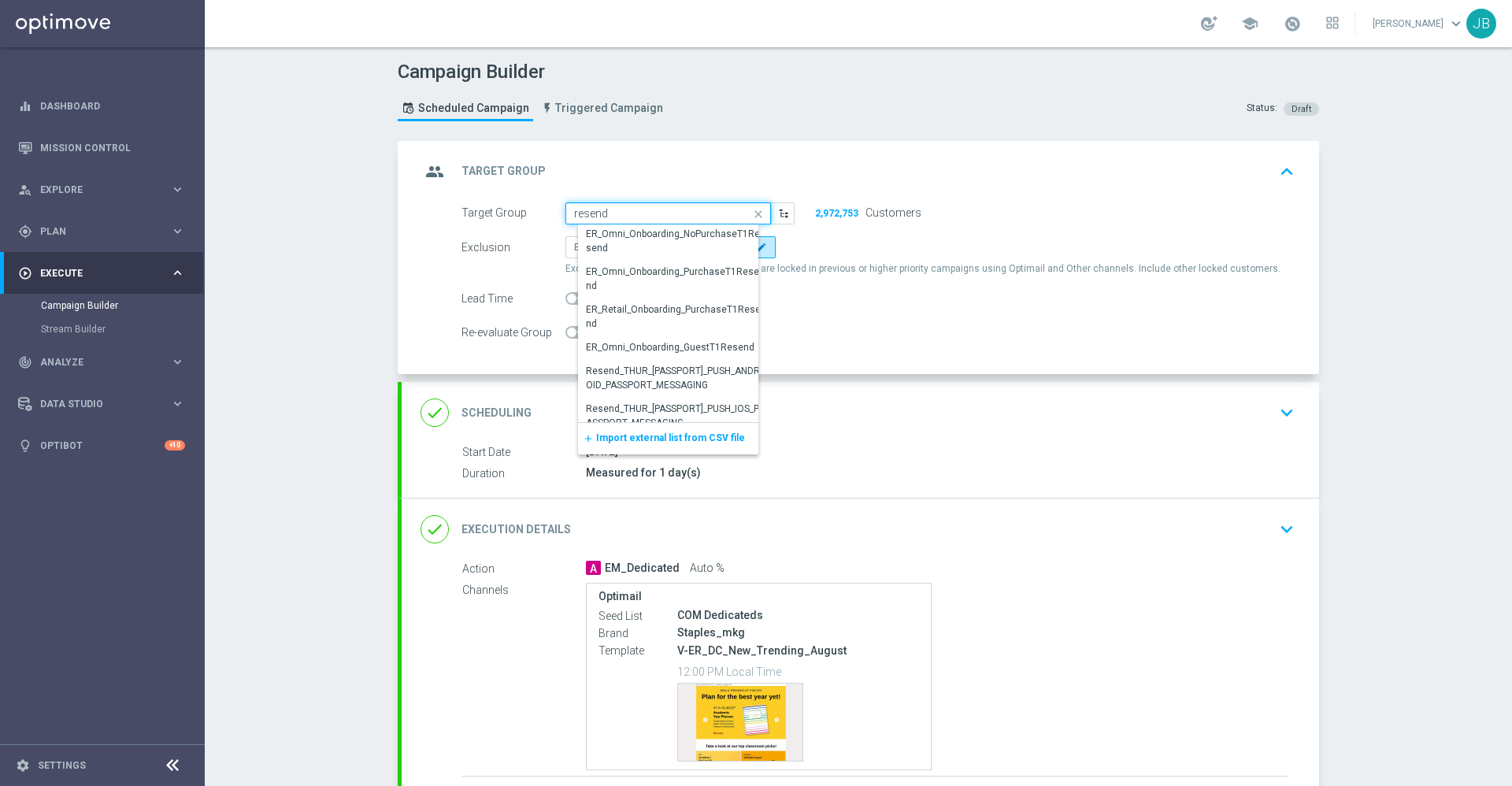
click at [611, 211] on input "resend" at bounding box center [667, 213] width 205 height 22
type input "r"
paste input "ER_OMNI_NEW_AND_TRENDING_GY"
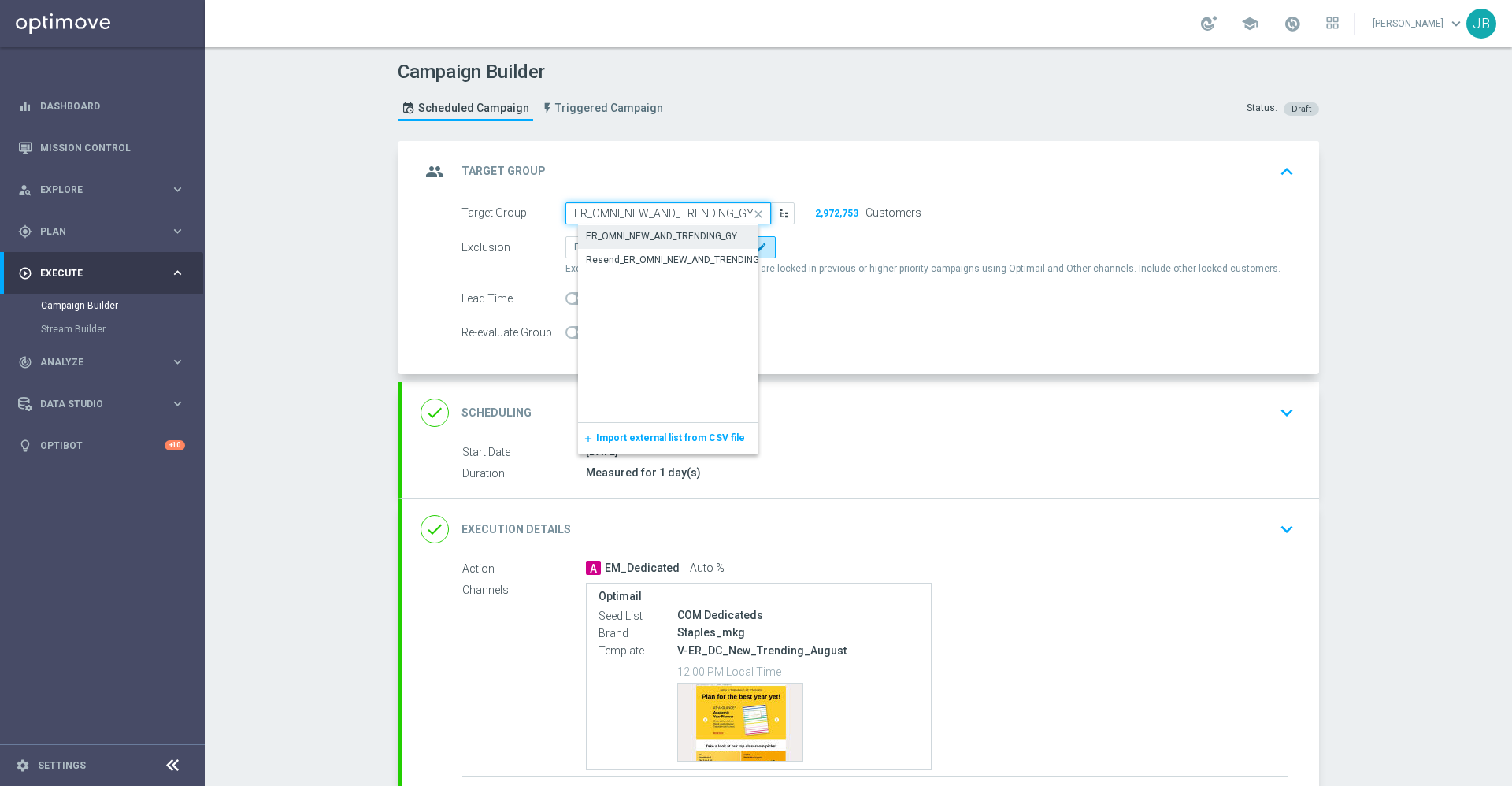
scroll to position [0, 0]
click at [634, 256] on div "Resend_ER_OMNI_NEW_AND_TRENDING_GY" at bounding box center [681, 268] width 188 height 29
type input "Resend_ER_OMNI_NEW_AND_TRENDING_GY"
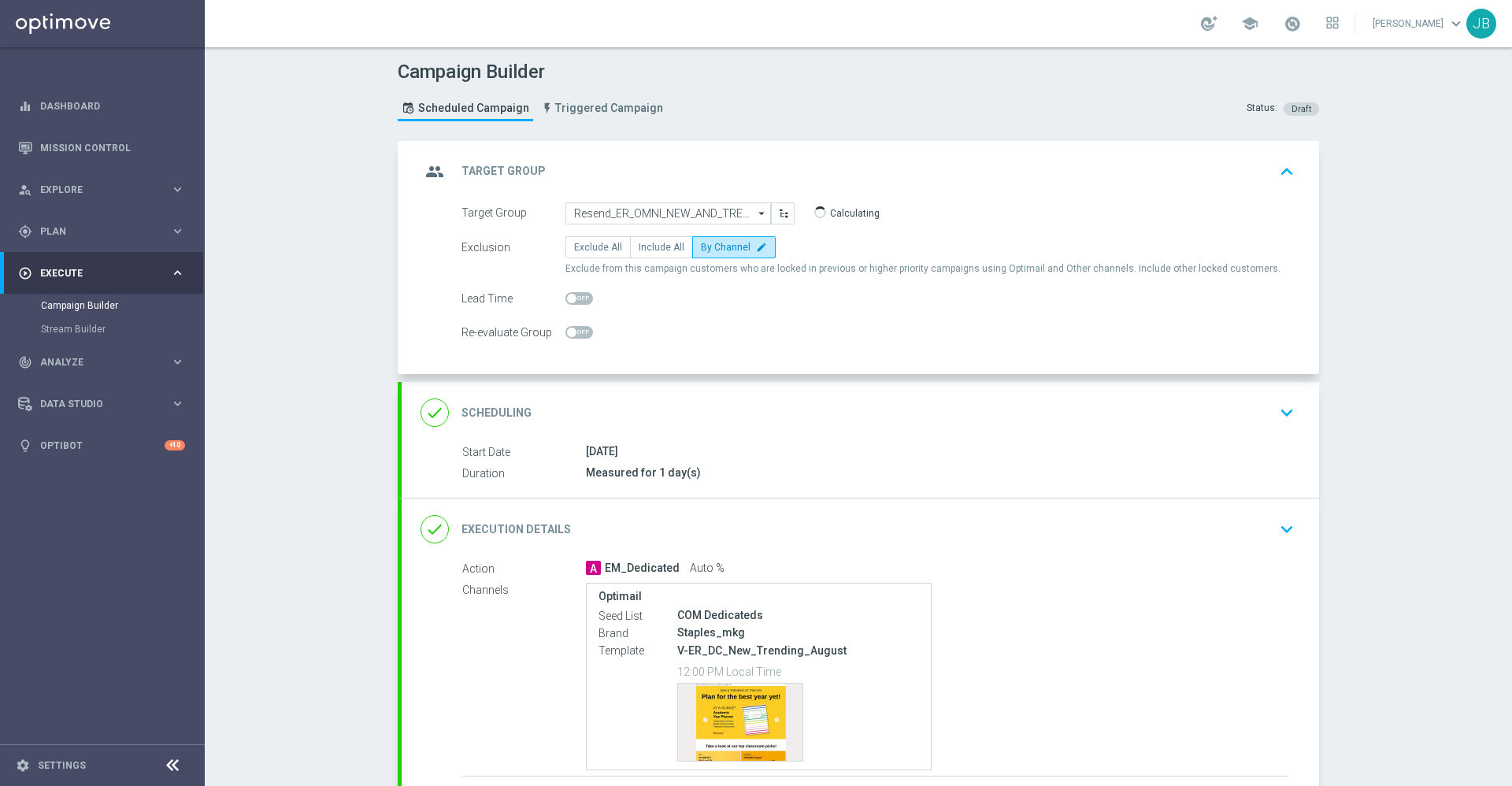
click at [471, 409] on h2 "Scheduling" at bounding box center [497, 413] width 70 height 15
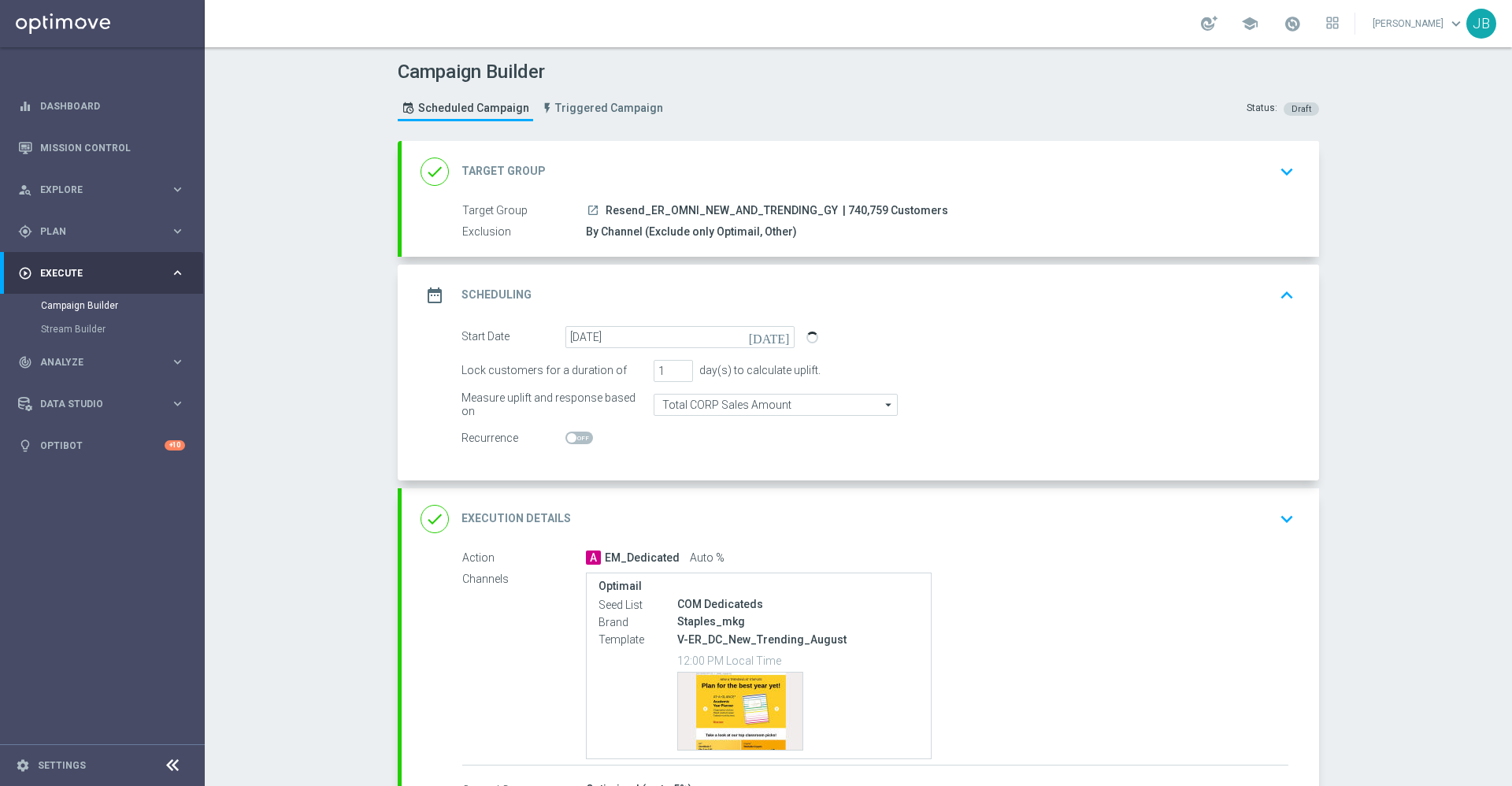
click at [494, 527] on div "done Execution Details" at bounding box center [496, 519] width 150 height 29
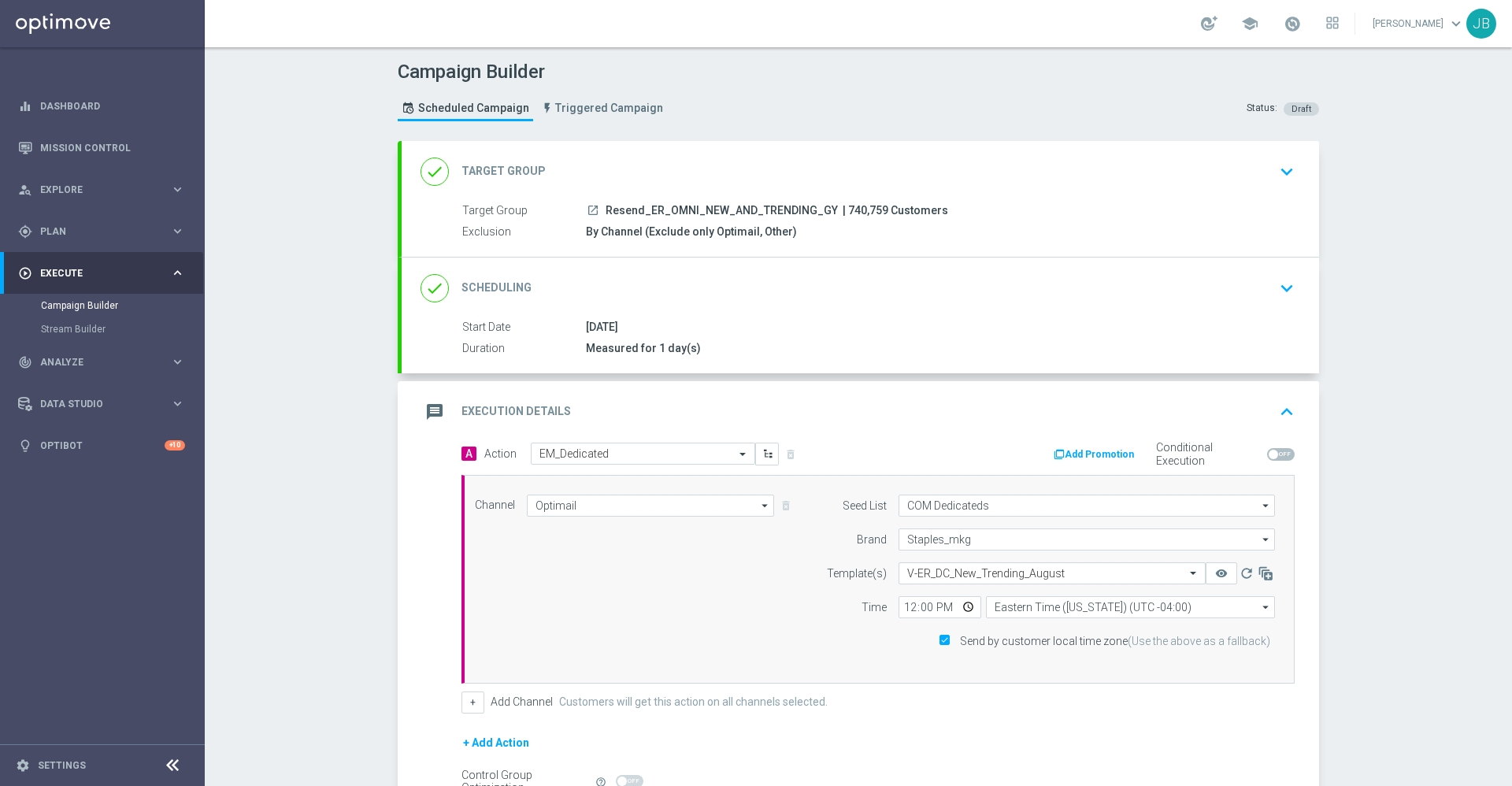
click at [498, 284] on h2 "Scheduling" at bounding box center [497, 288] width 70 height 15
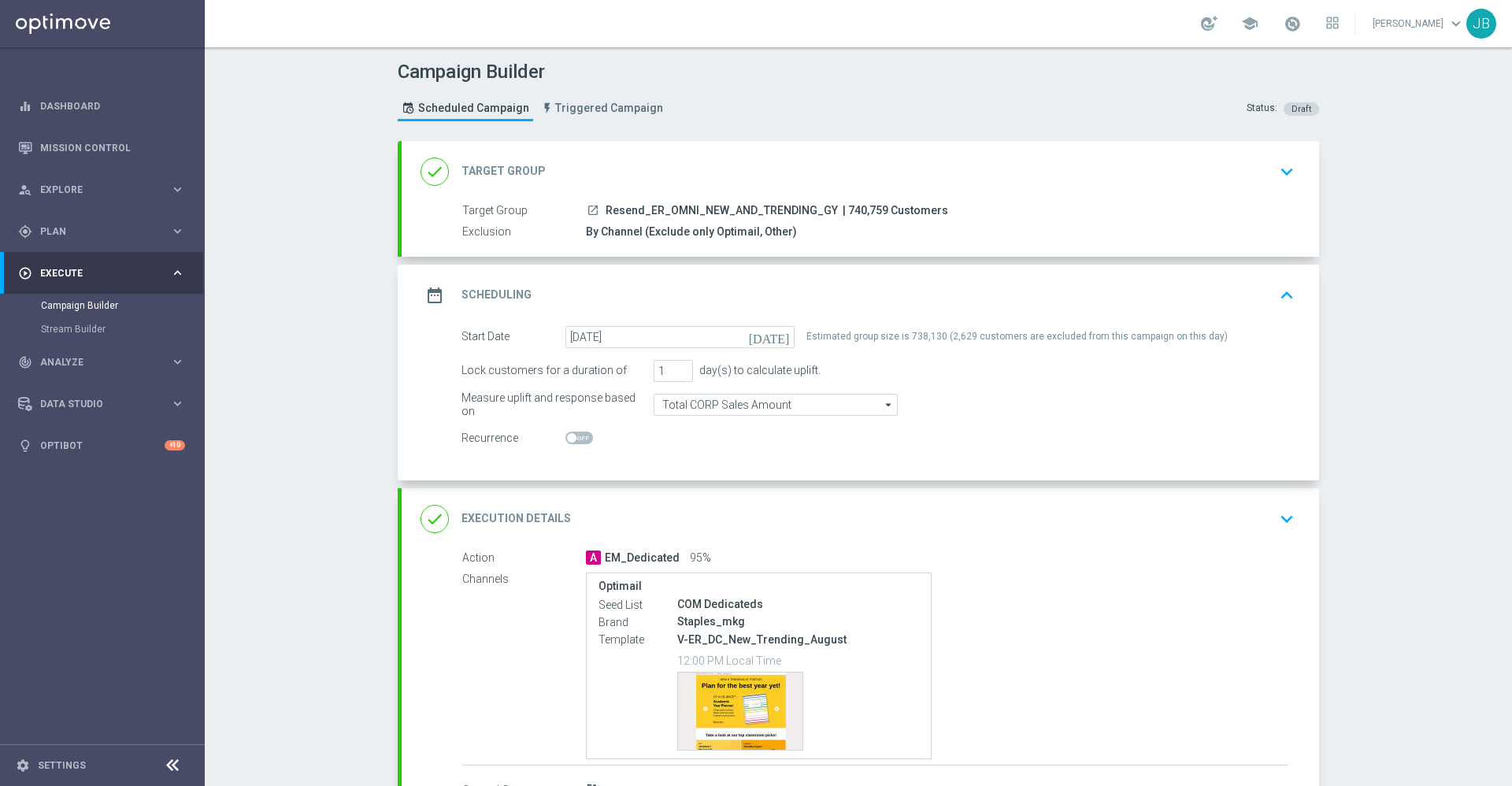
click at [505, 176] on h2 "Target Group" at bounding box center [504, 171] width 85 height 15
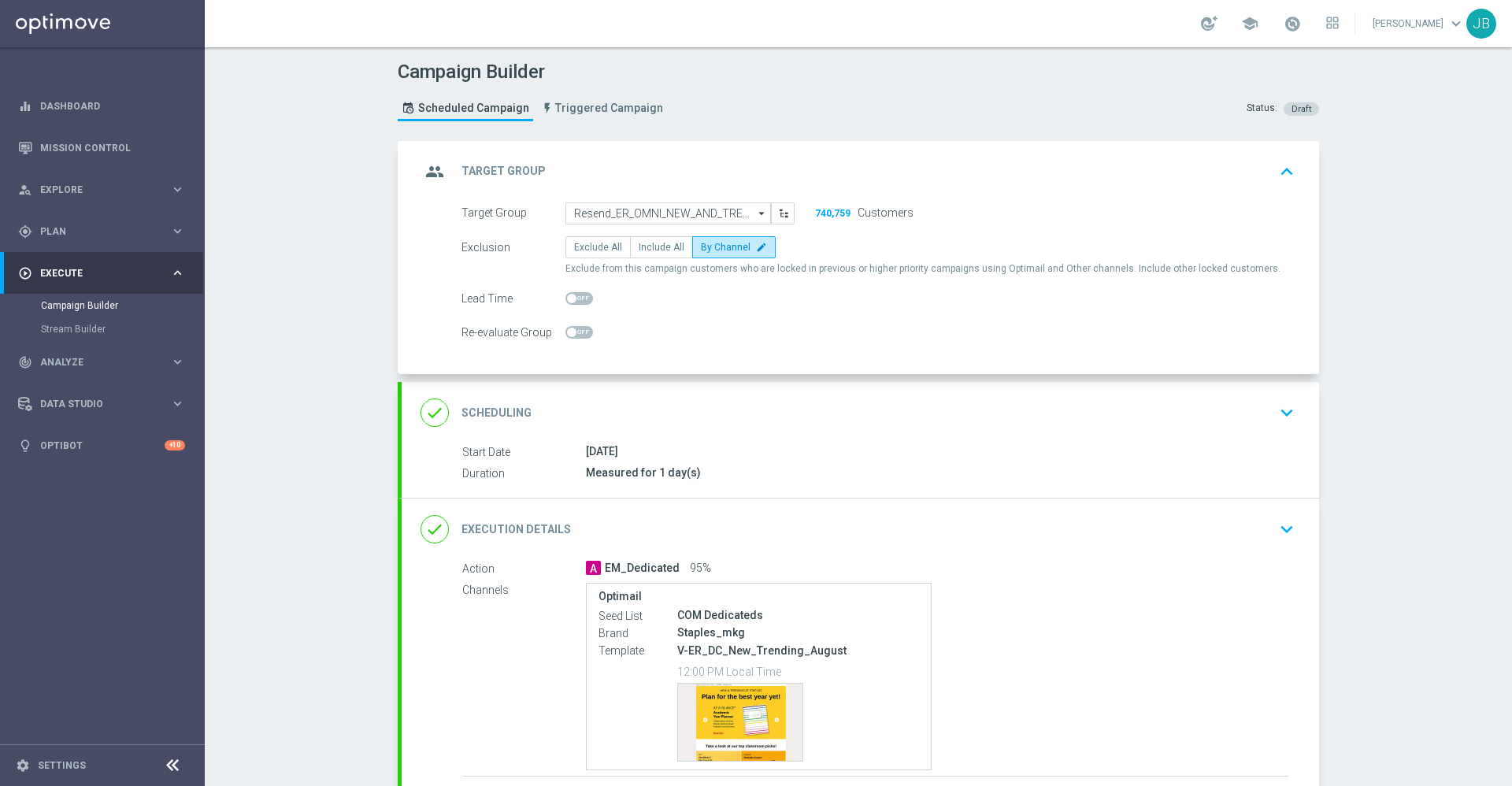
click at [505, 410] on h2 "Scheduling" at bounding box center [497, 413] width 70 height 15
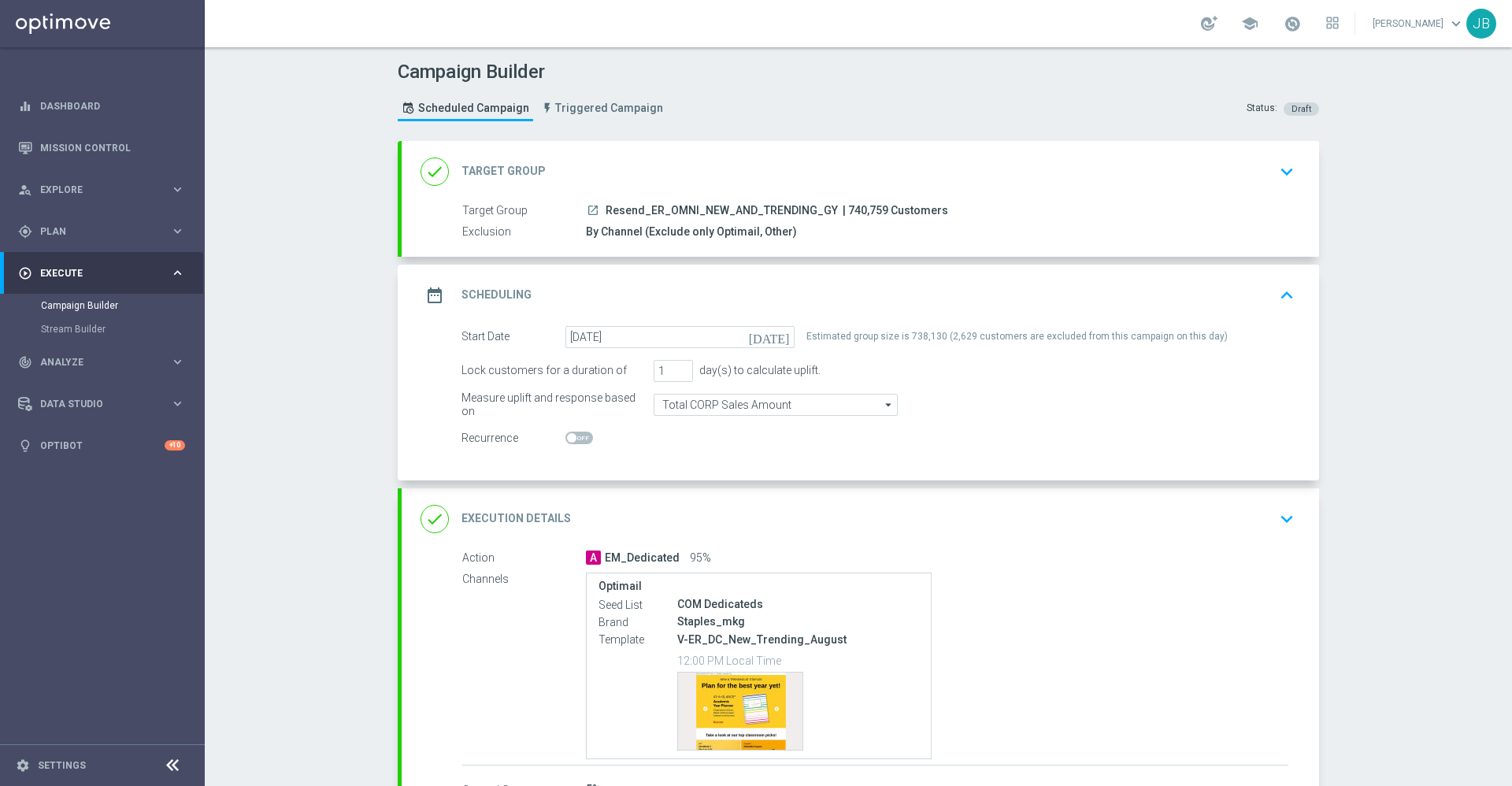
scroll to position [14, 0]
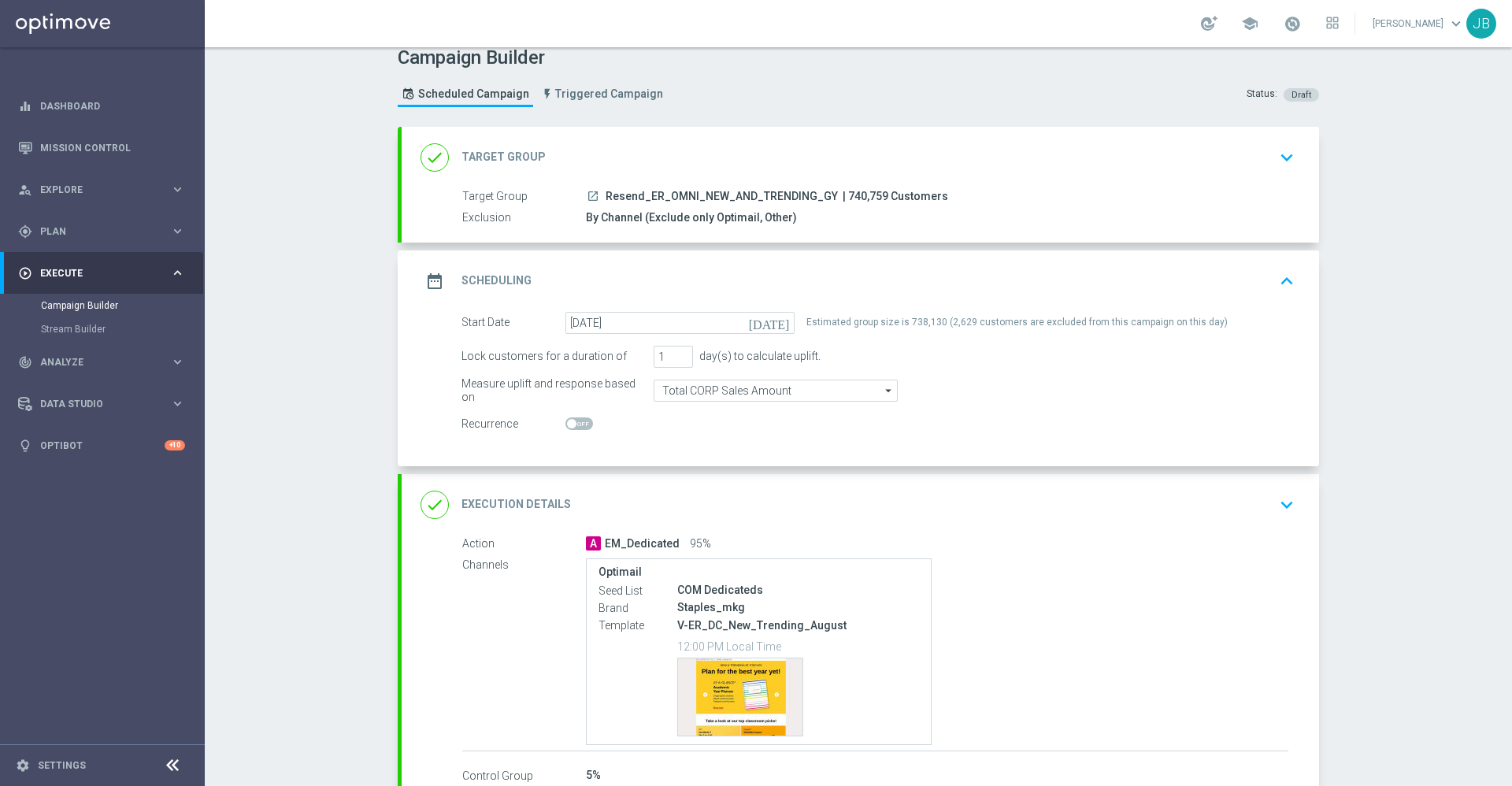
click at [523, 497] on h2 "Execution Details" at bounding box center [516, 504] width 109 height 15
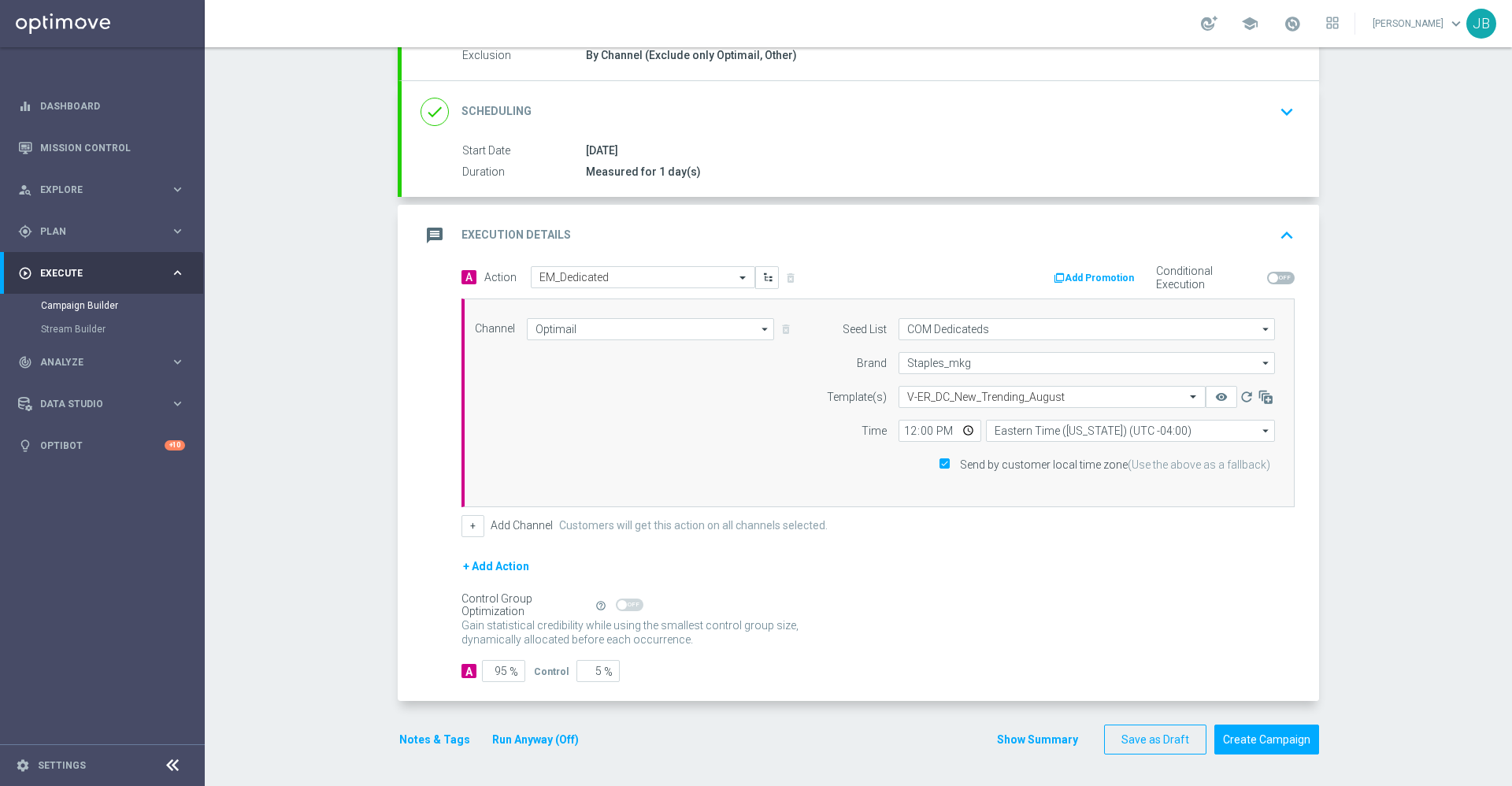
scroll to position [0, 0]
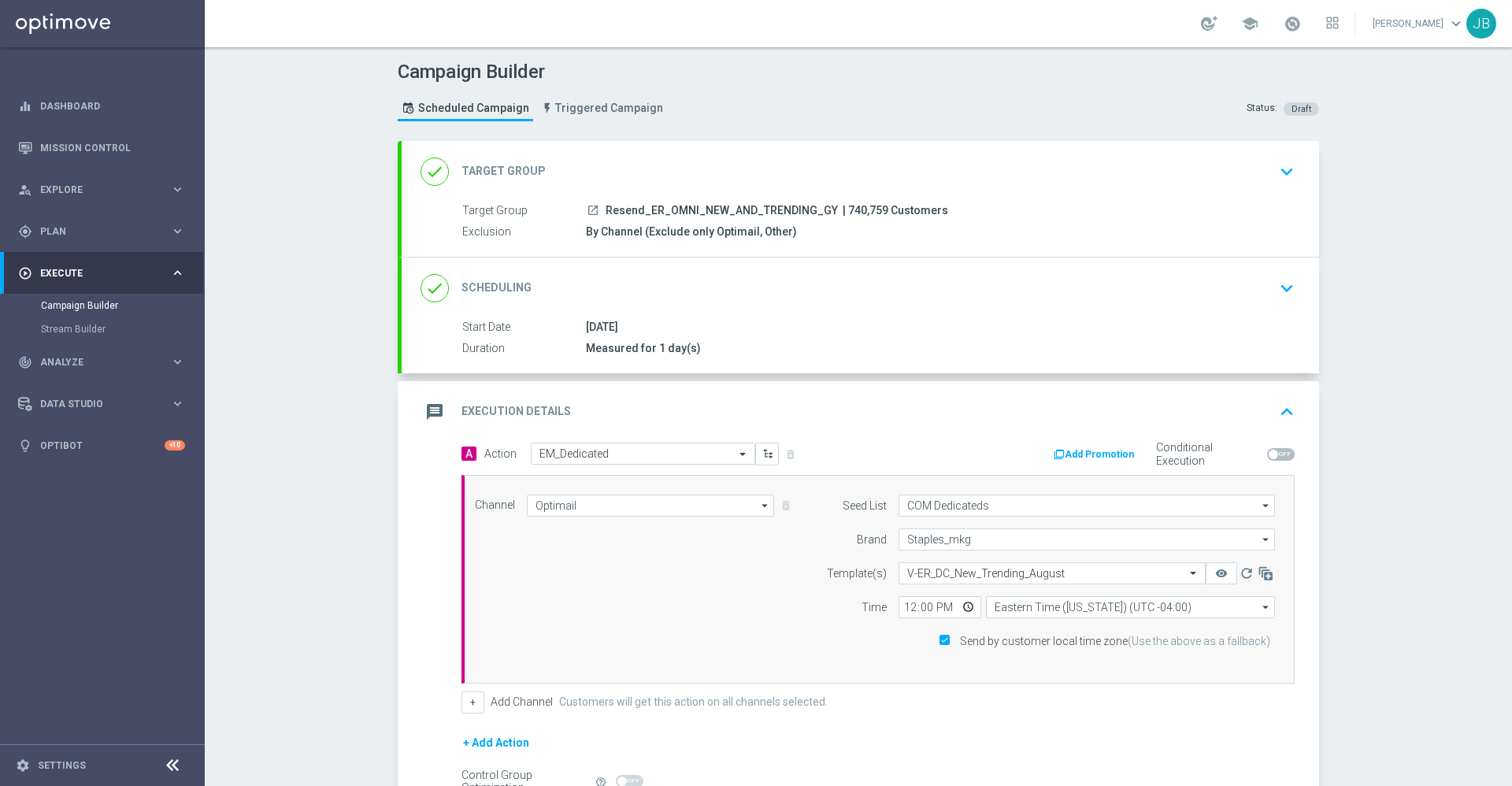
click at [517, 178] on h2 "Target Group" at bounding box center [504, 171] width 85 height 15
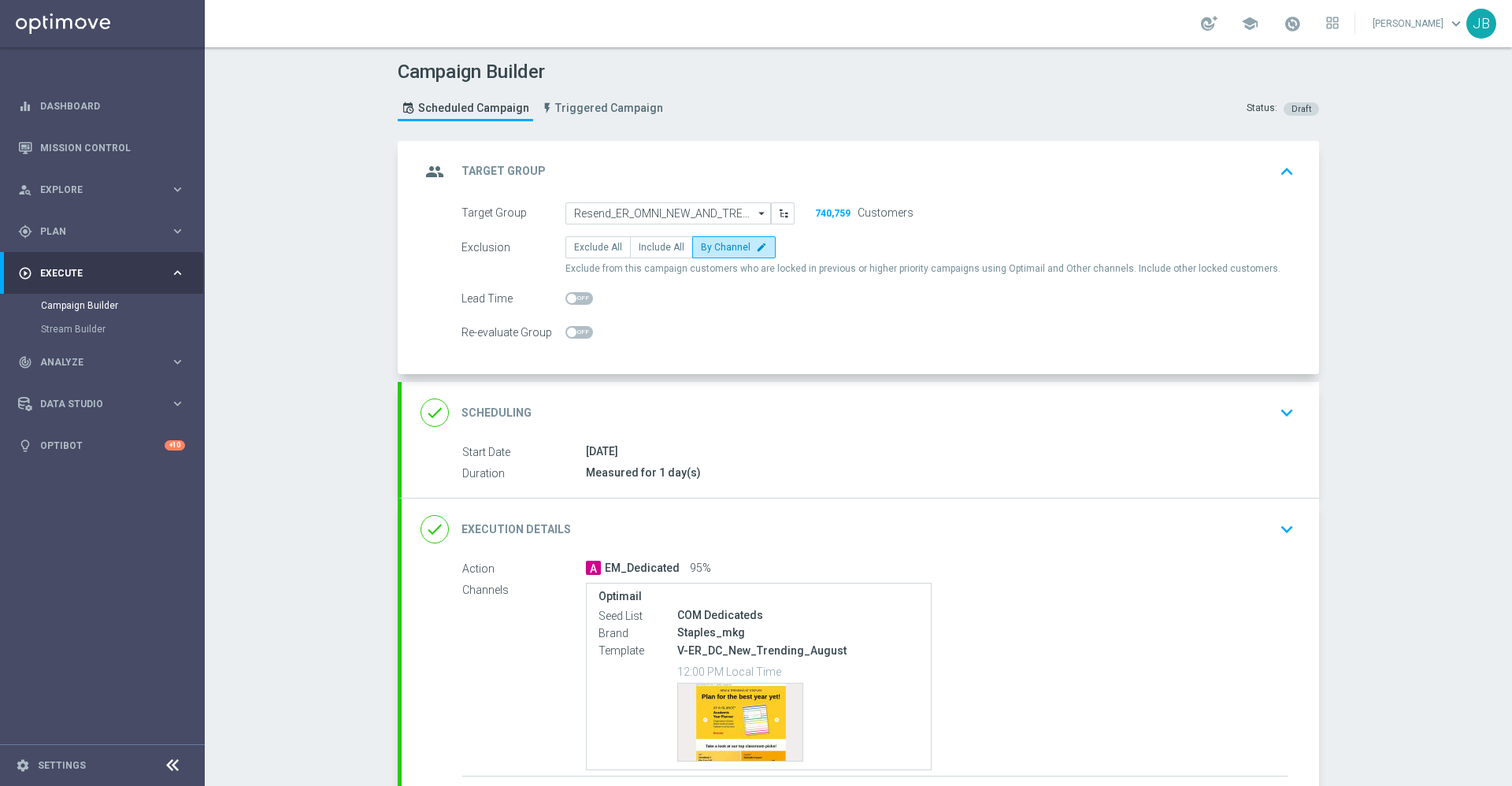
click at [497, 172] on h2 "Target Group" at bounding box center [504, 171] width 85 height 15
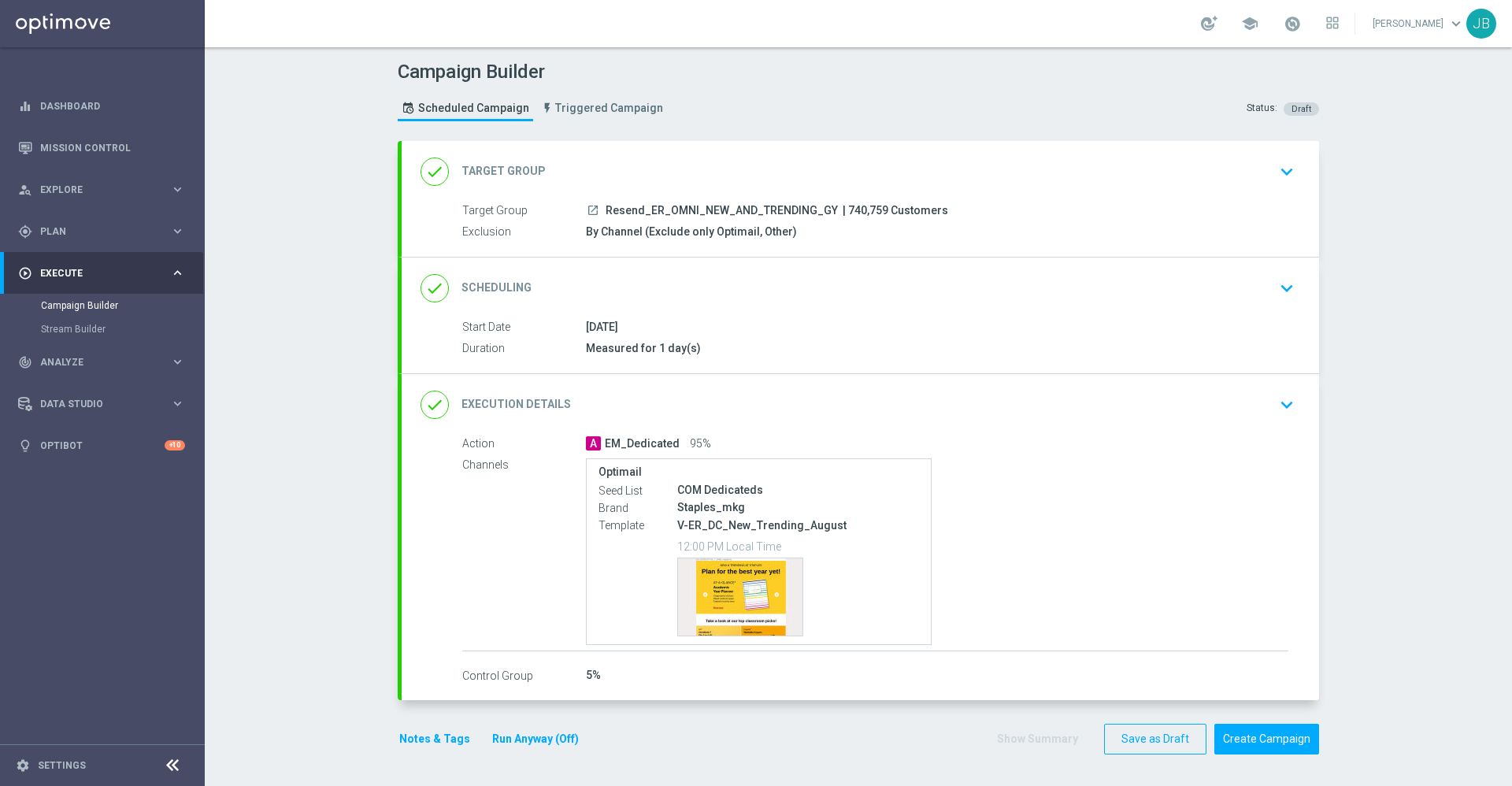
click at [484, 290] on h2 "Scheduling" at bounding box center [497, 288] width 70 height 15
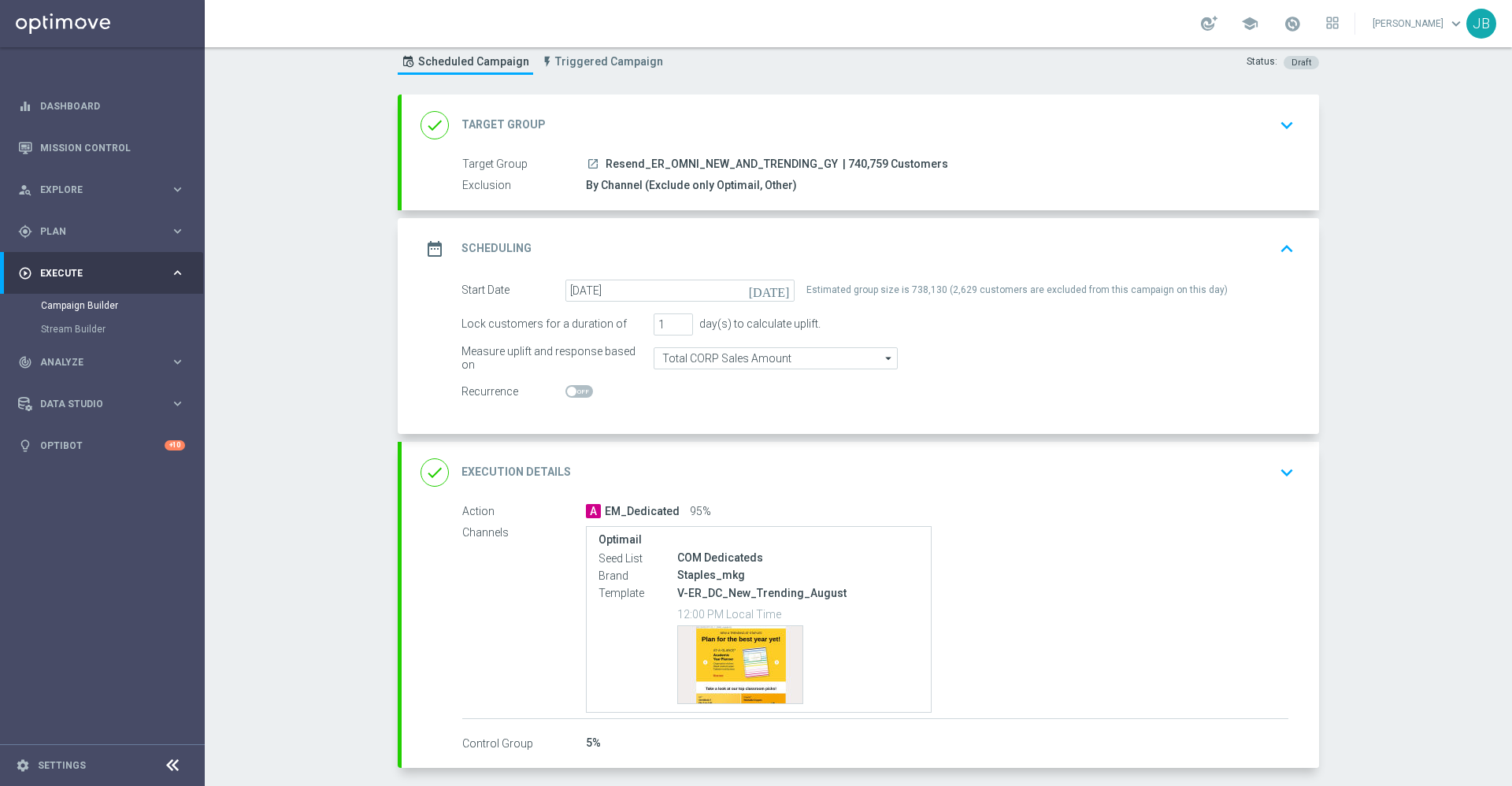
scroll to position [51, 0]
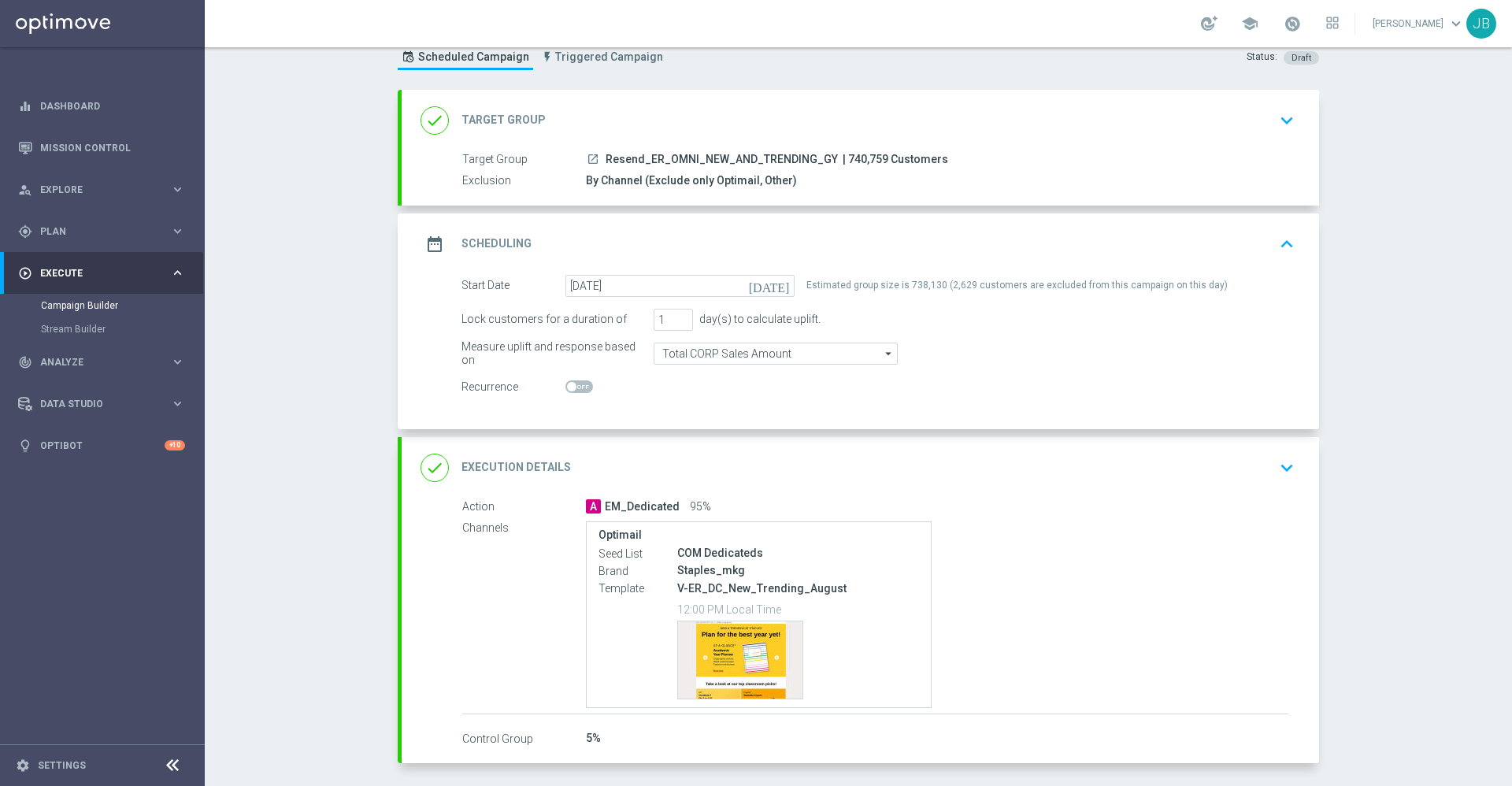
click at [529, 465] on h2 "Execution Details" at bounding box center [516, 467] width 109 height 15
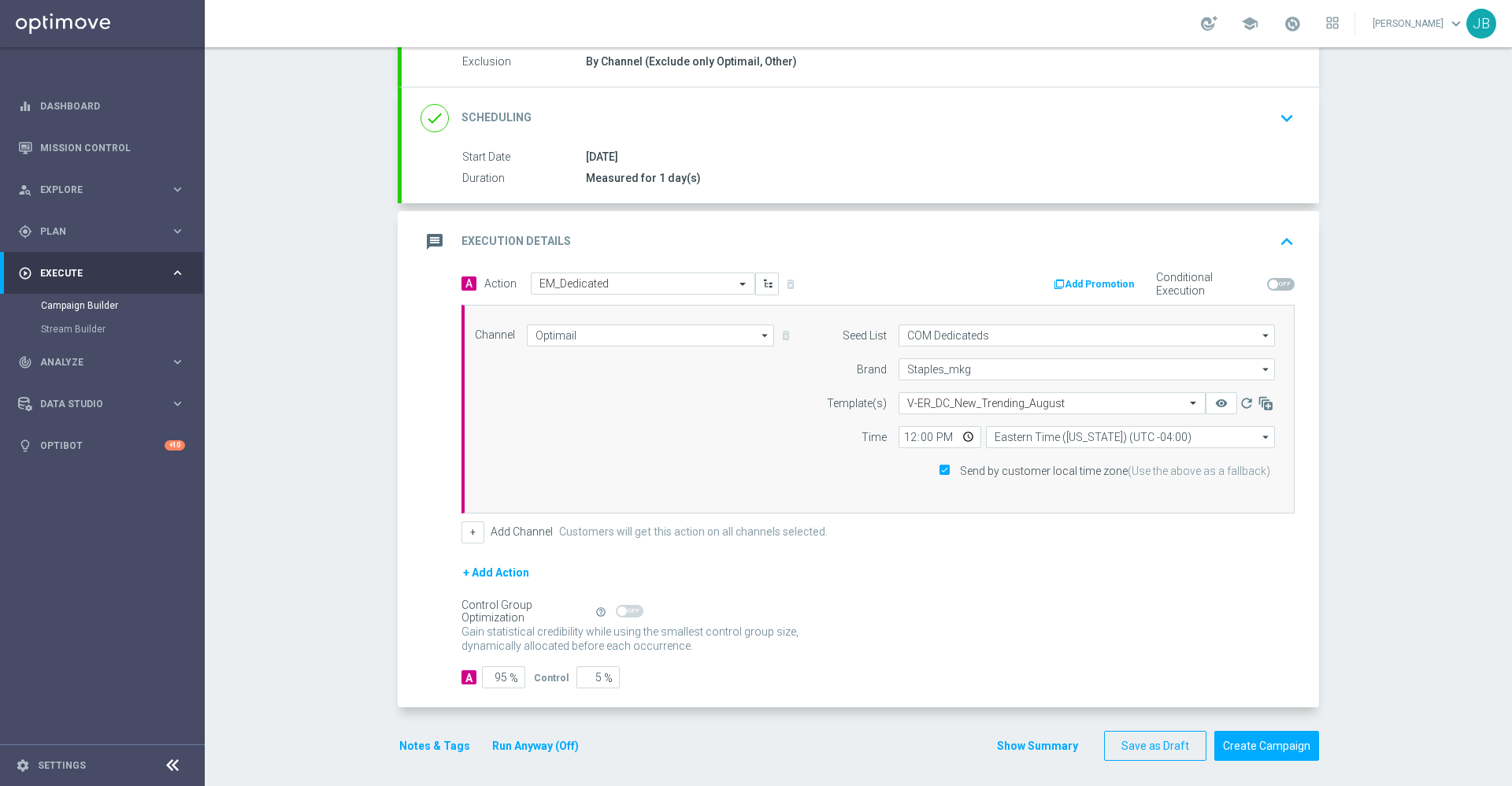
scroll to position [177, 0]
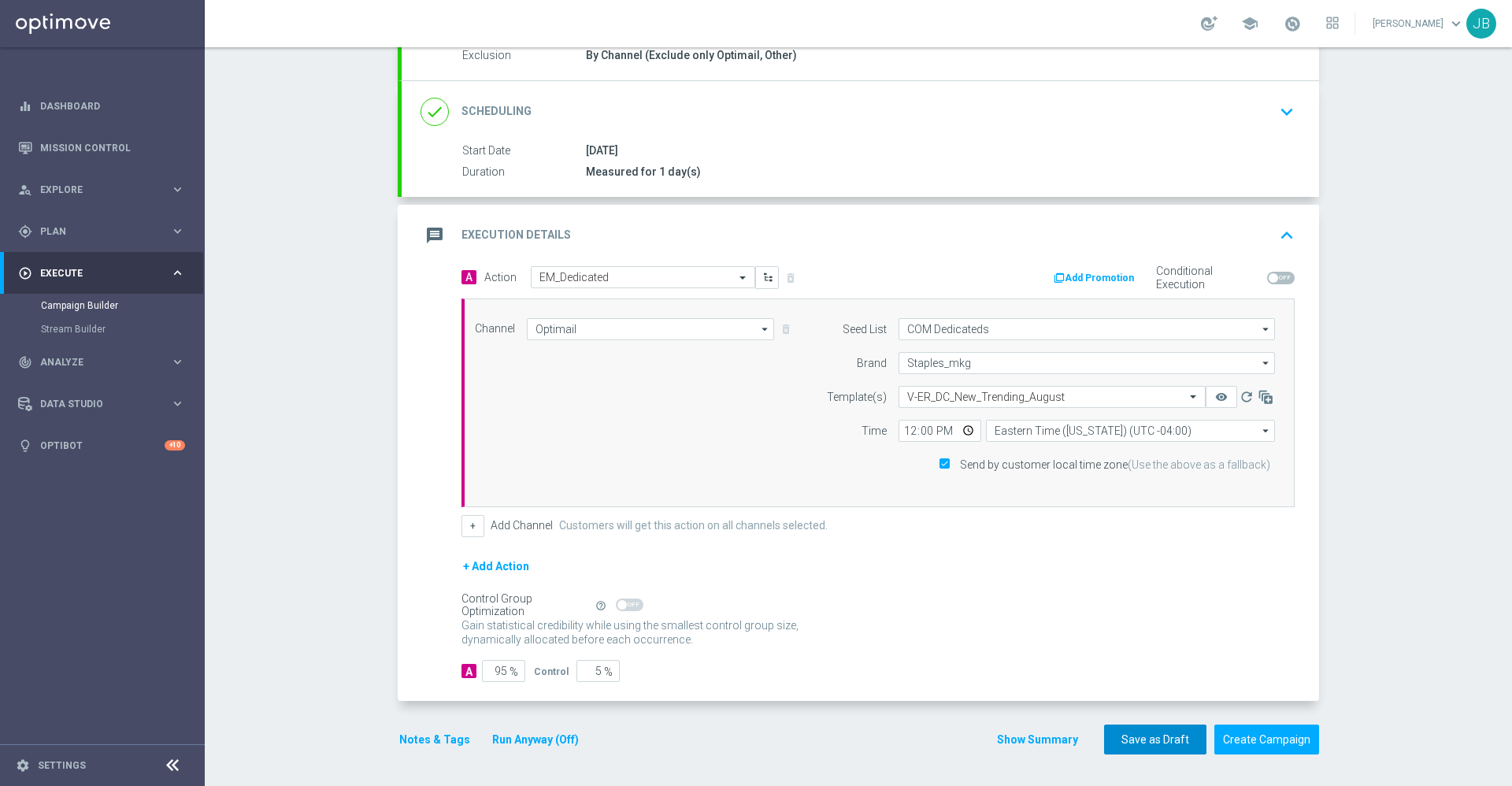
click at [1164, 736] on button "Save as Draft" at bounding box center [1155, 740] width 102 height 30
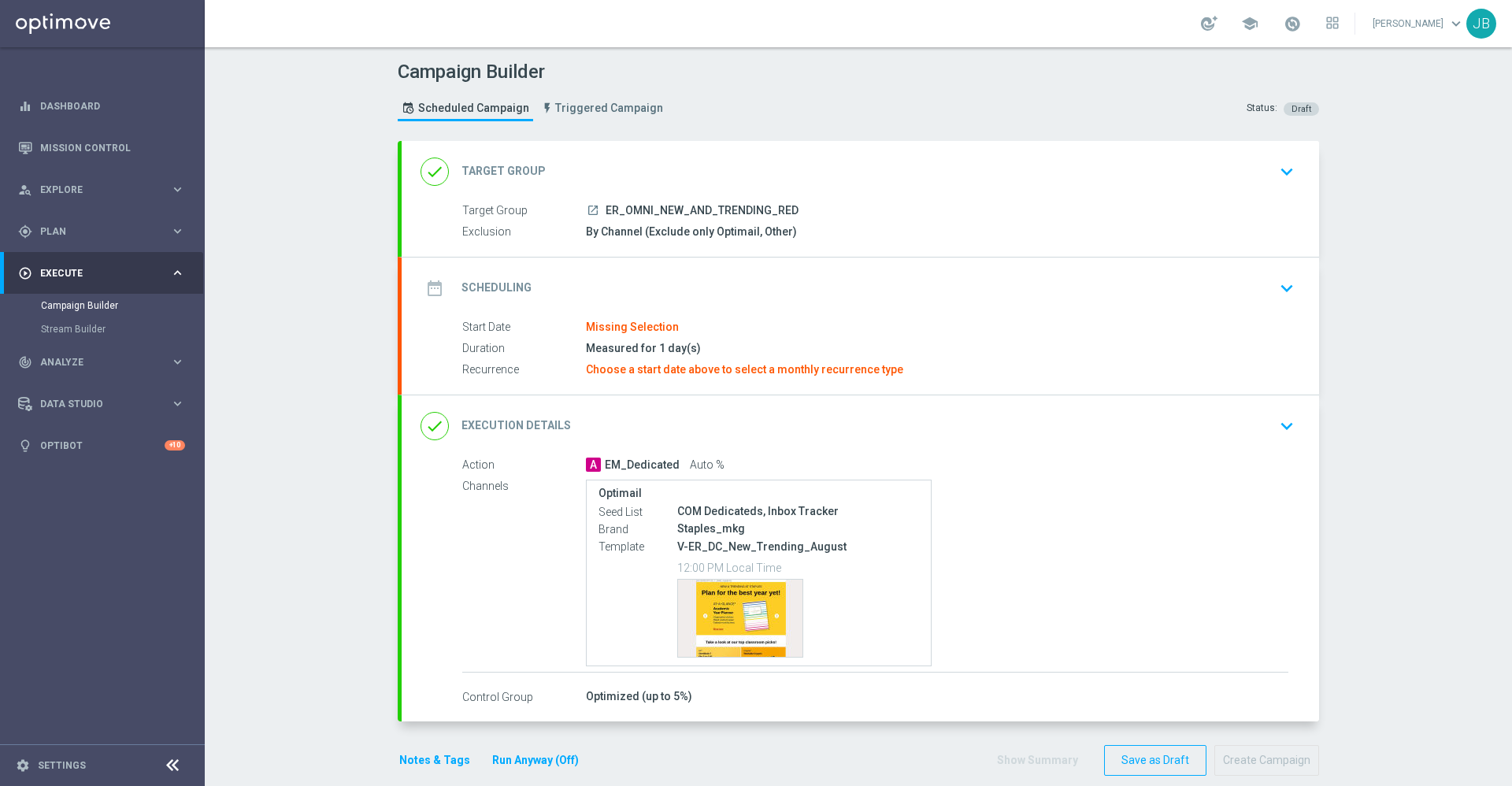
click at [477, 167] on h2 "Target Group" at bounding box center [504, 171] width 85 height 15
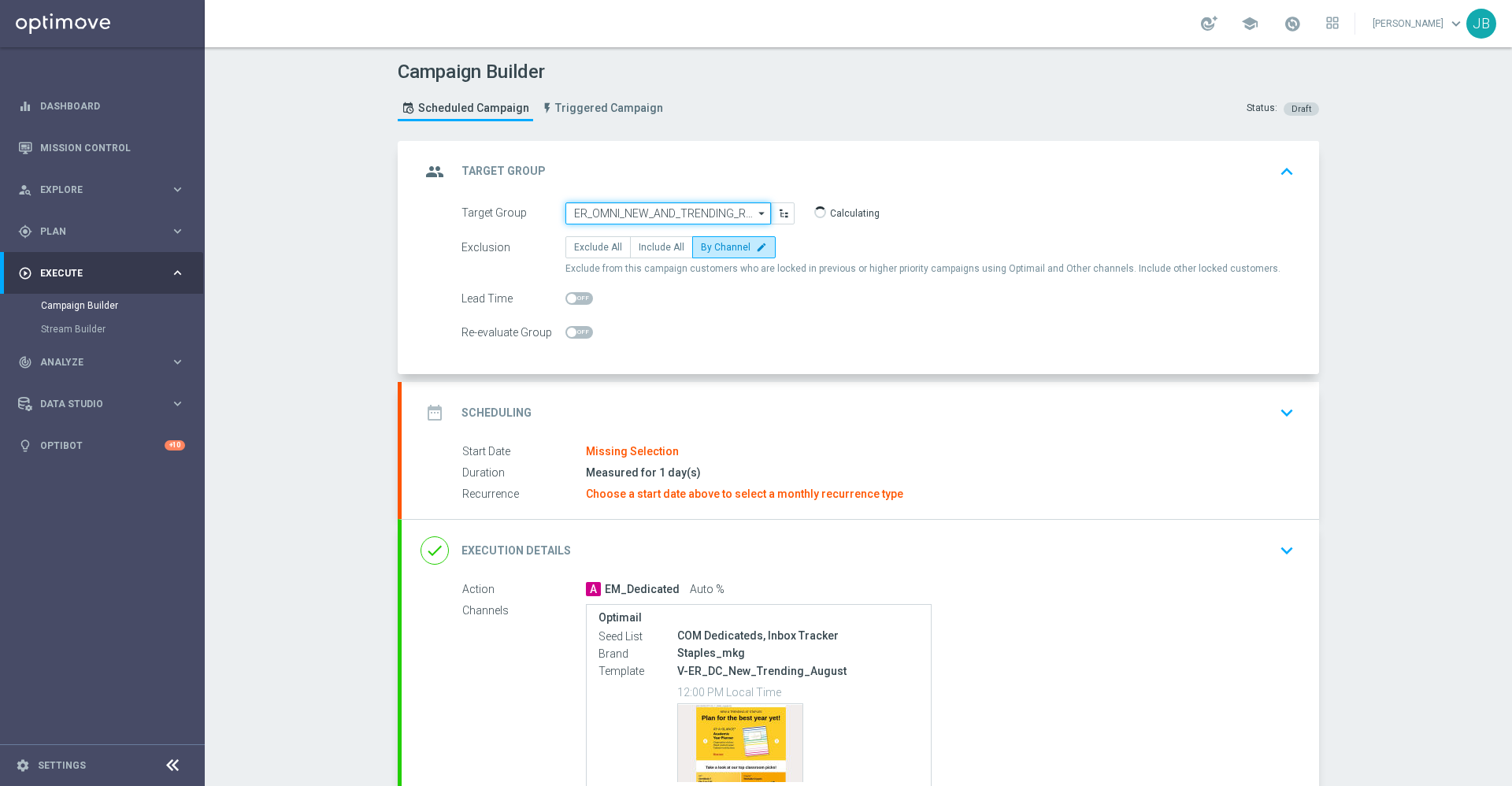
click at [665, 211] on input "ER_OMNI_NEW_AND_TRENDING_RED" at bounding box center [667, 213] width 205 height 22
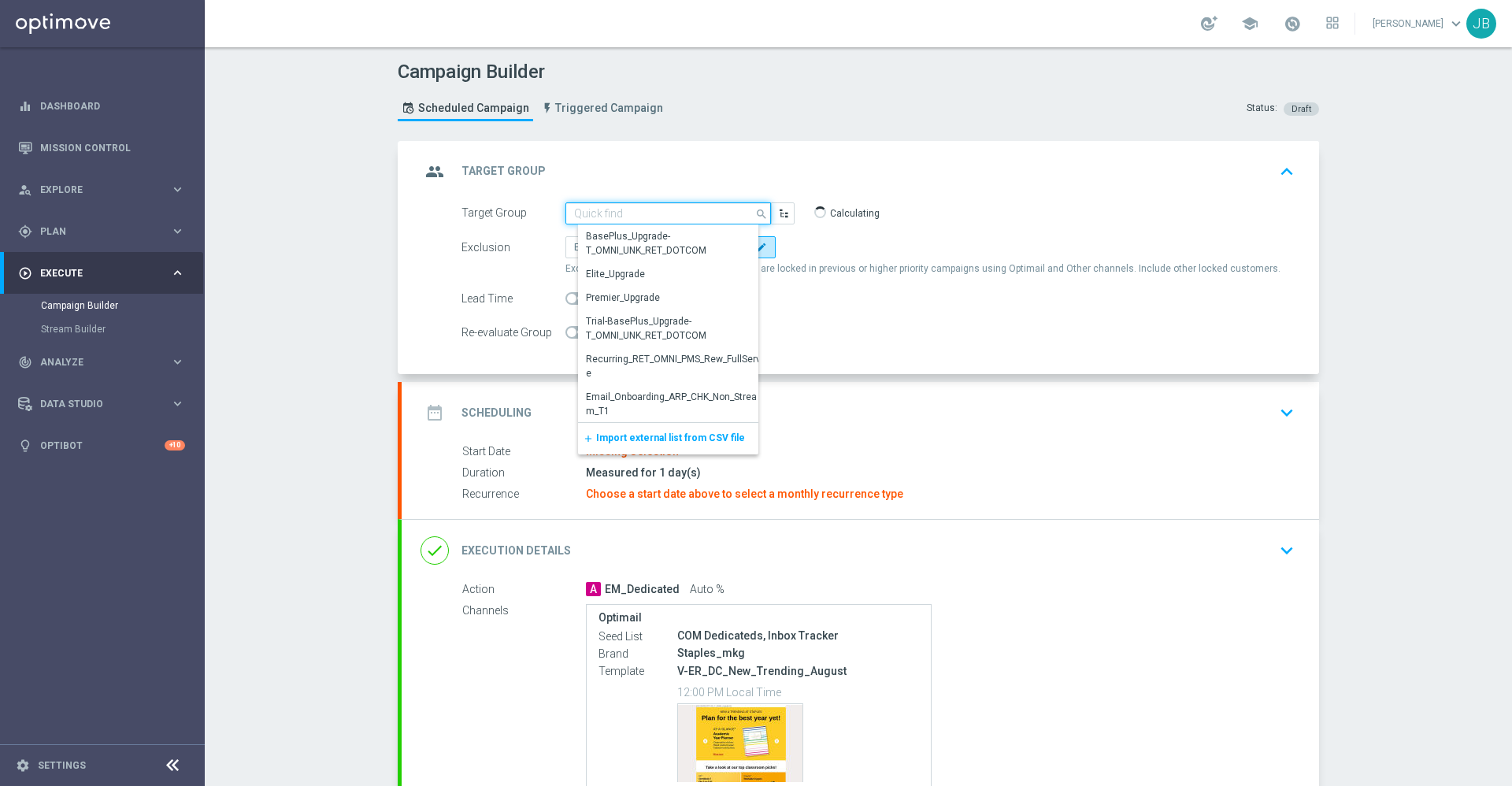
click at [665, 211] on input at bounding box center [667, 213] width 205 height 22
paste input "ER_OMNI_NEW_AND_TRENDING_RED"
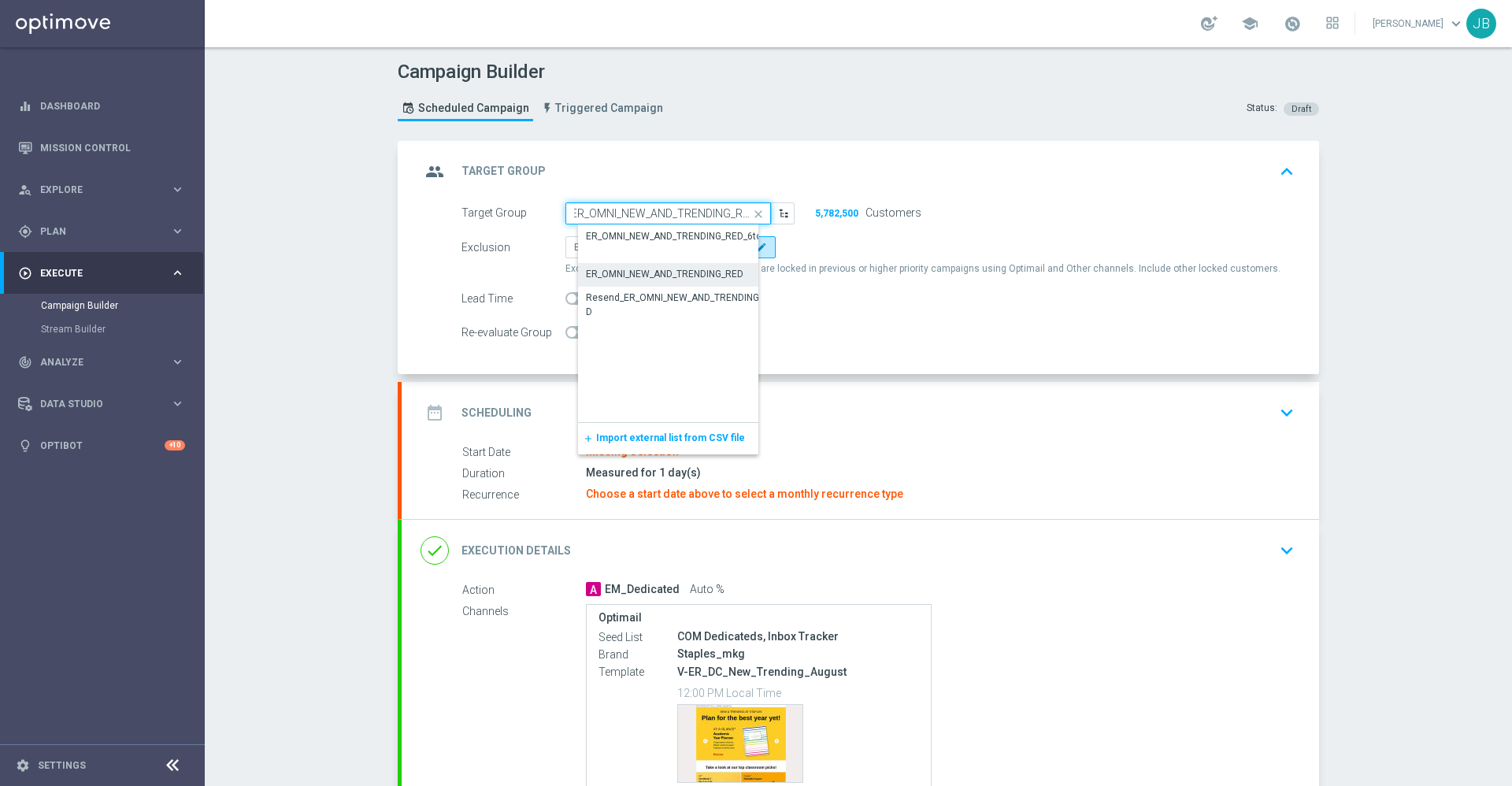
type input "ER_OMNI_NEW_AND_TRENDING_RED"
